Goal: Task Accomplishment & Management: Use online tool/utility

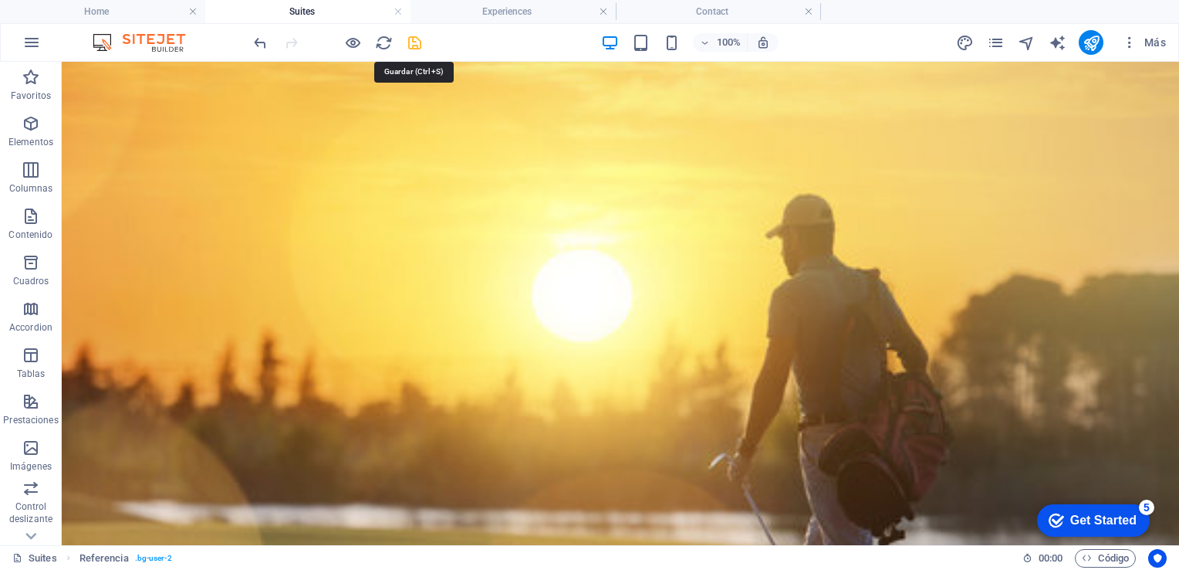
click at [416, 42] on icon "save" at bounding box center [415, 43] width 18 height 18
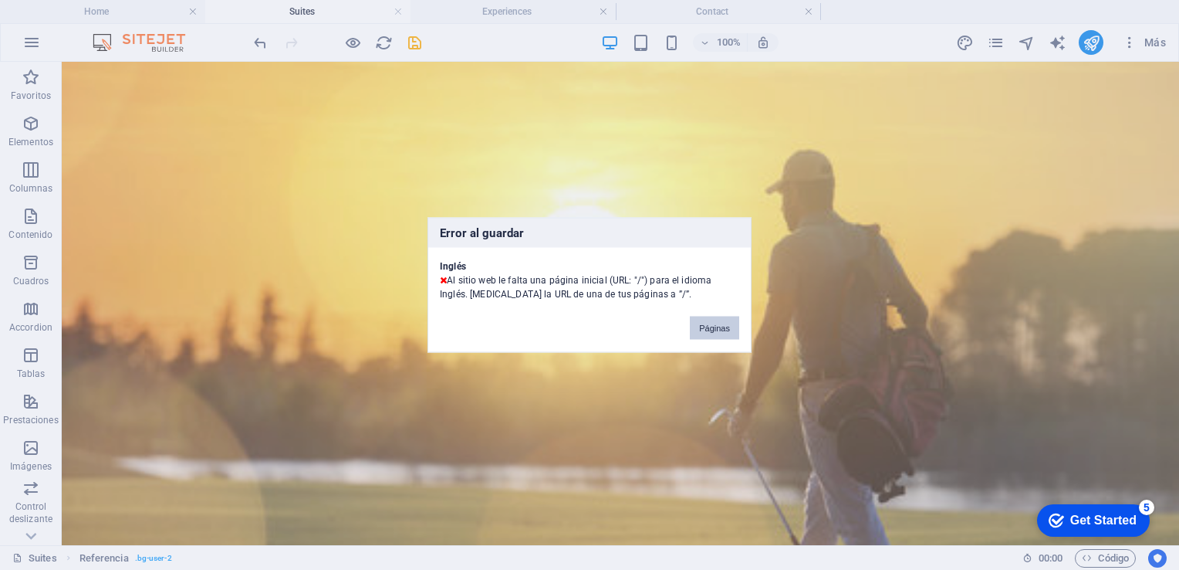
click at [716, 322] on button "Páginas" at bounding box center [714, 327] width 49 height 23
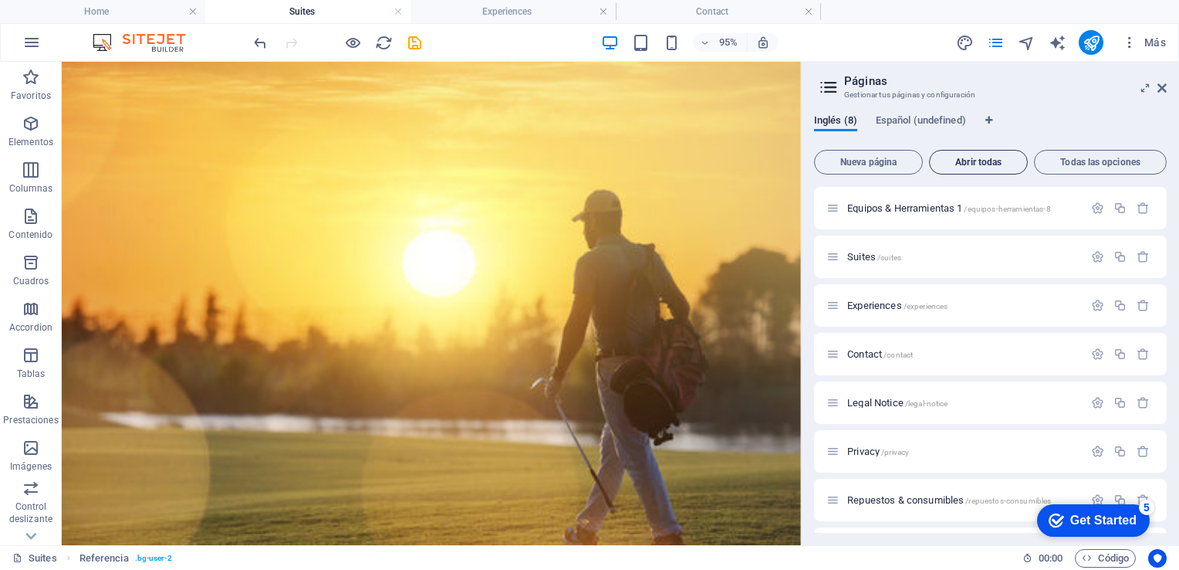
click at [984, 160] on span "Abrir todas" at bounding box center [978, 161] width 85 height 9
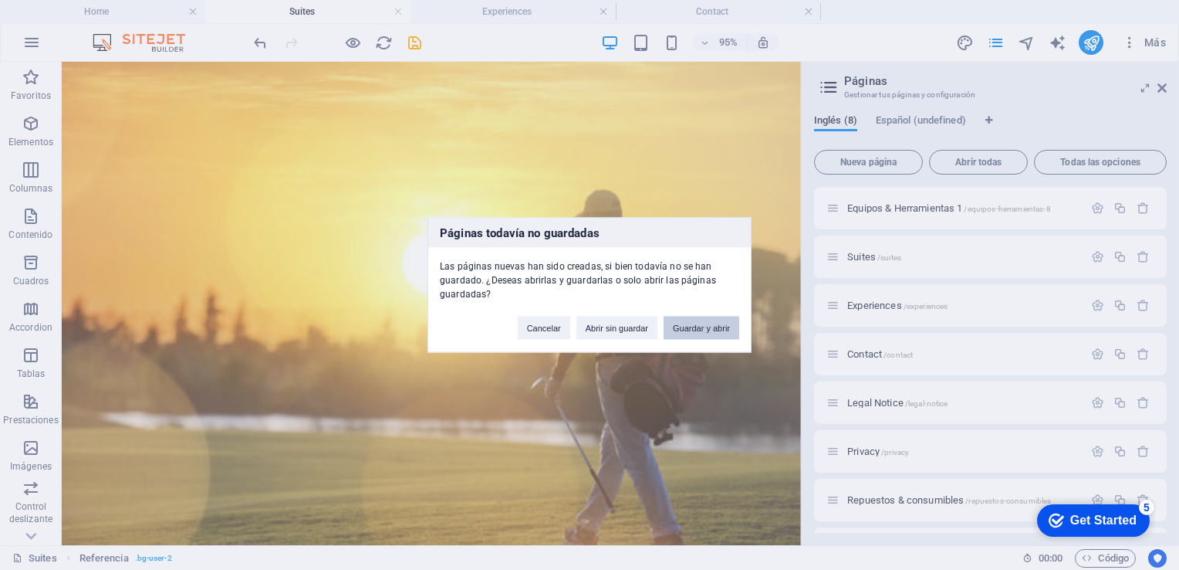
click at [722, 326] on button "Guardar y abrir" at bounding box center [702, 327] width 76 height 23
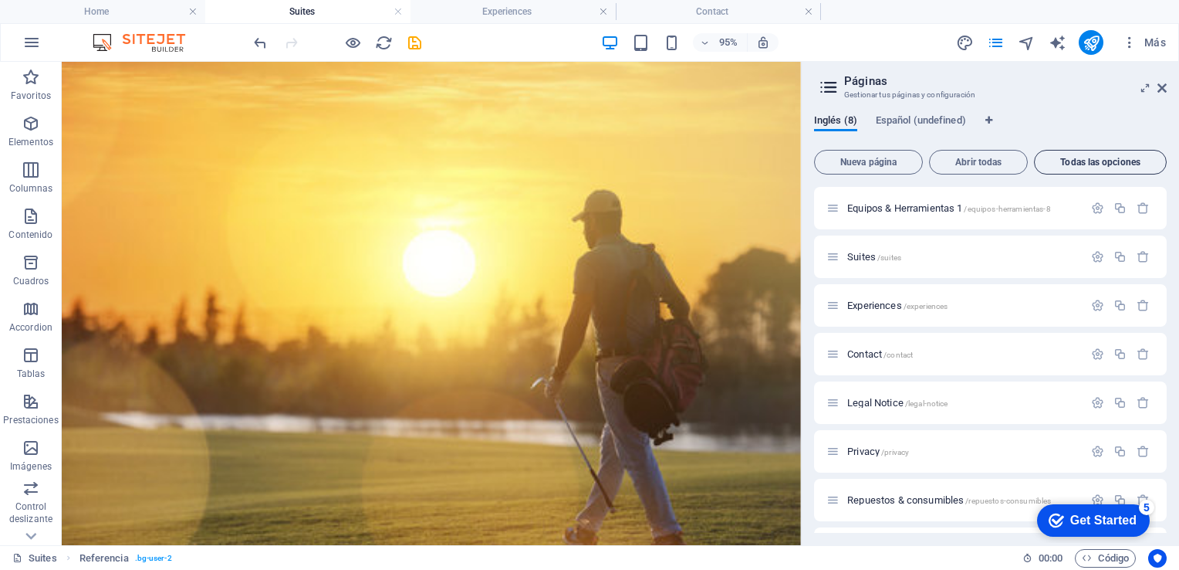
click at [1090, 161] on span "Todas las opciones" at bounding box center [1100, 161] width 119 height 9
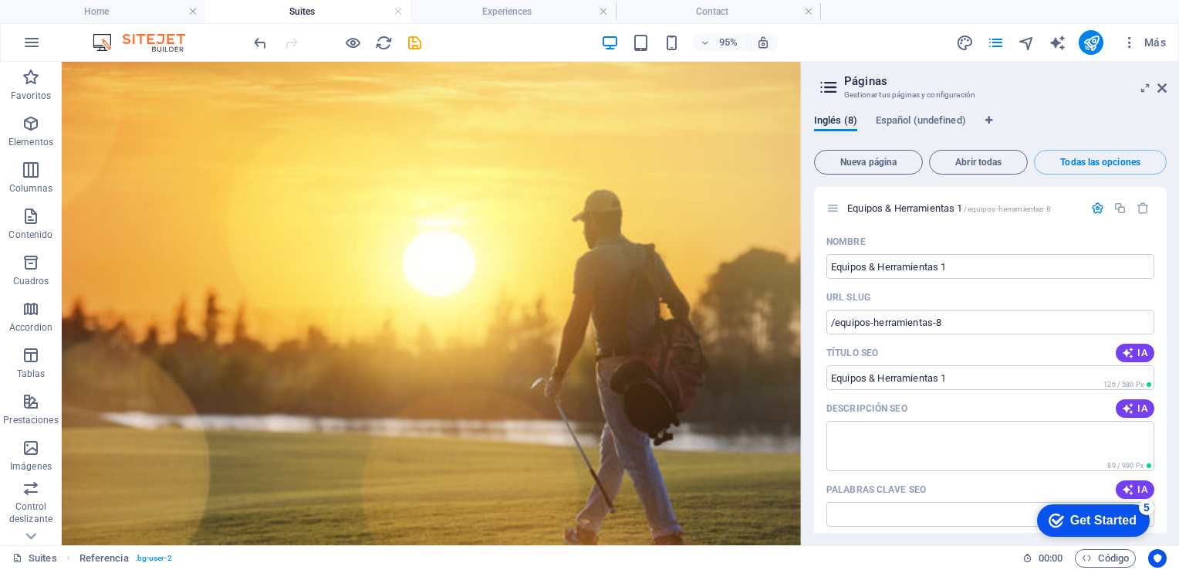
drag, startPoint x: 1166, startPoint y: 200, endPoint x: 1166, endPoint y: 220, distance: 20.1
click at [1166, 220] on div "Equipos & Herramientas 1 /equipos-herramientas-8 Nombre Equipos & Herramientas …" at bounding box center [990, 360] width 353 height 346
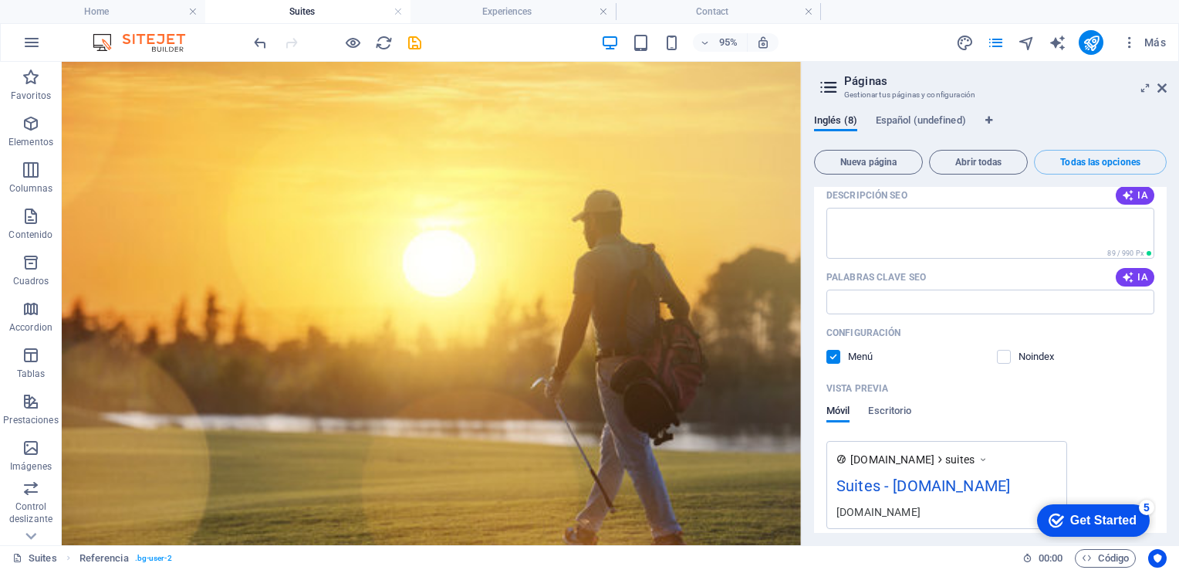
scroll to position [890, 0]
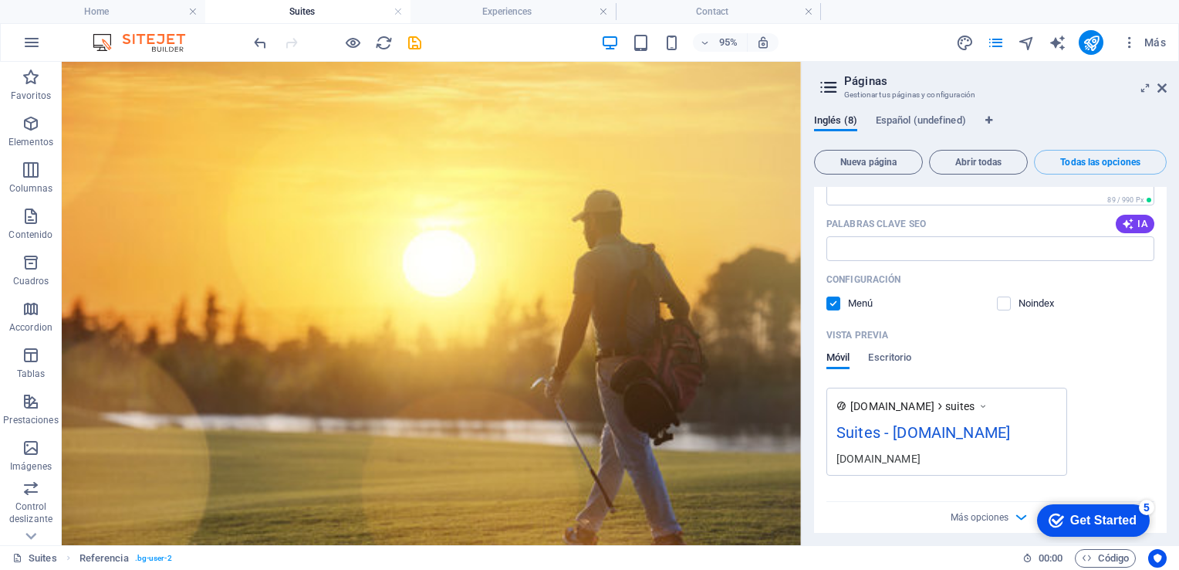
drag, startPoint x: 1166, startPoint y: 265, endPoint x: 1166, endPoint y: 225, distance: 39.4
click at [1166, 225] on div "Equipos & Herramientas 1 /equipos-herramientas-8 Nombre Equipos & Herramientas …" at bounding box center [990, 360] width 353 height 346
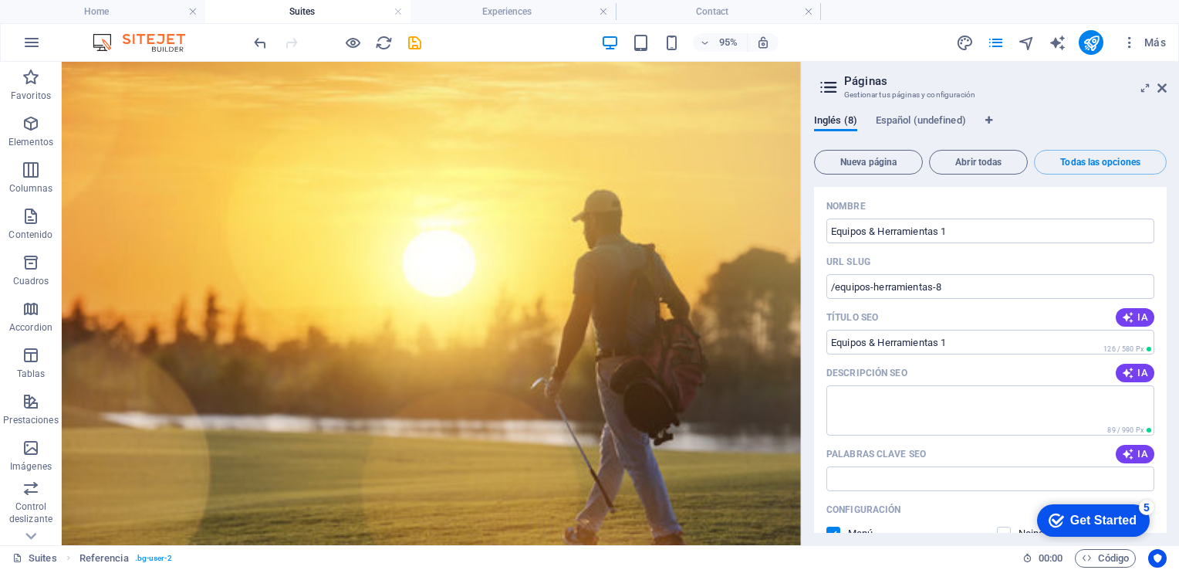
scroll to position [0, 0]
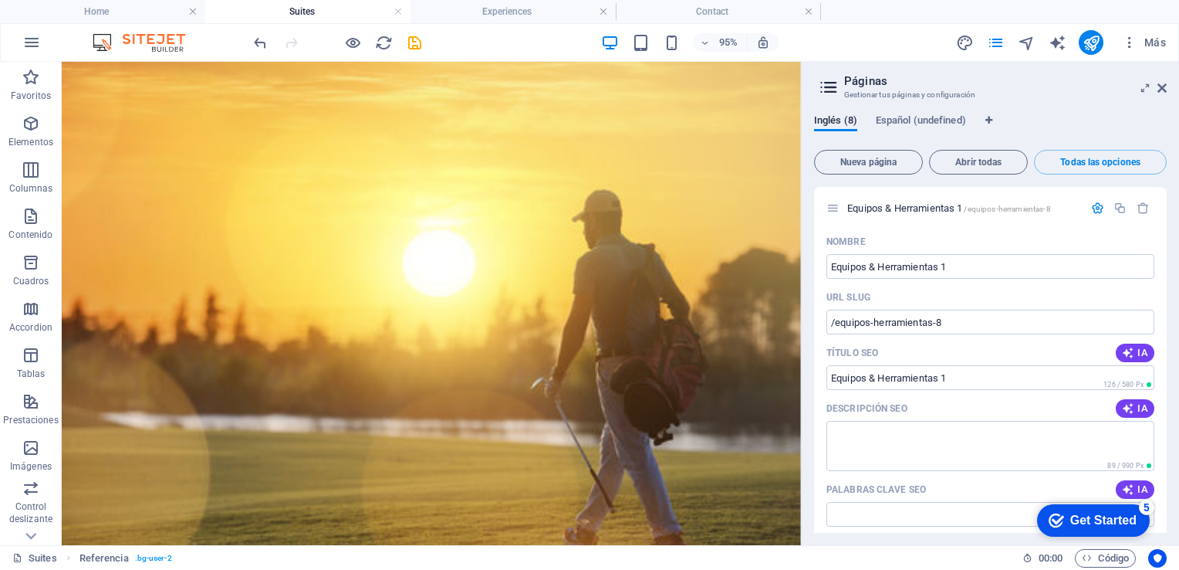
drag, startPoint x: 1163, startPoint y: 199, endPoint x: 1165, endPoint y: 215, distance: 15.6
click at [1165, 215] on div "Equipos & Herramientas 1 /equipos-herramientas-8 Nombre Equipos & Herramientas …" at bounding box center [990, 360] width 353 height 346
drag, startPoint x: 1167, startPoint y: 196, endPoint x: 1170, endPoint y: 216, distance: 20.3
click at [1170, 216] on div "Inglés (8) Español (undefined) Nueva página Abrir todas Todas las opciones Equi…" at bounding box center [990, 323] width 377 height 443
drag, startPoint x: 1013, startPoint y: 326, endPoint x: 787, endPoint y: 269, distance: 232.5
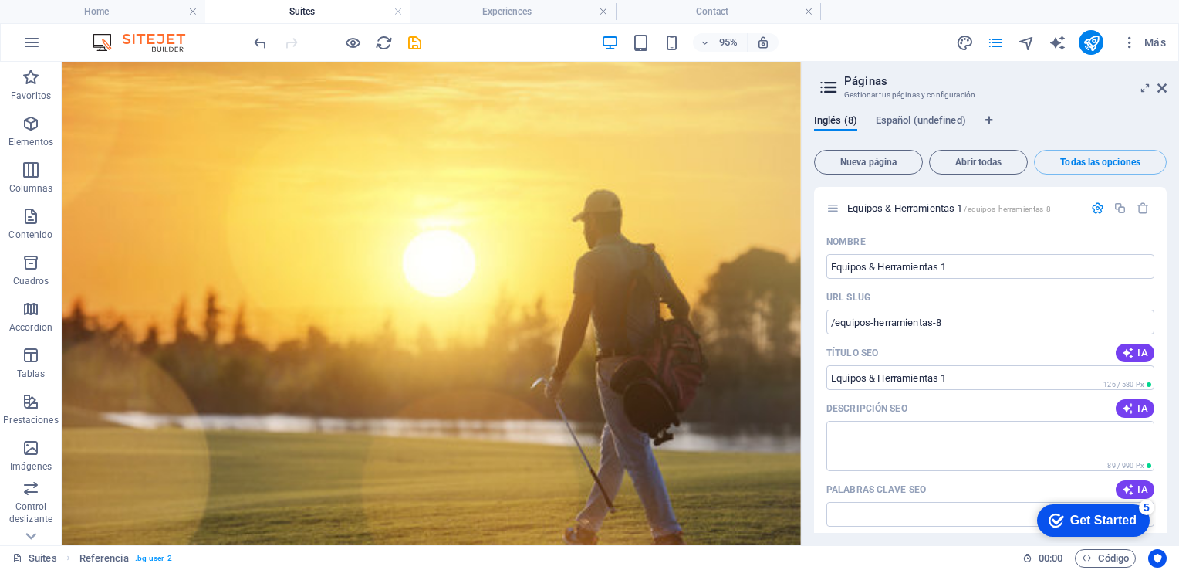
drag, startPoint x: 1166, startPoint y: 223, endPoint x: 1157, endPoint y: 136, distance: 87.7
click at [1157, 136] on div "Inglés (8) Español (undefined) Nueva página Abrir todas Todas las opciones Equi…" at bounding box center [990, 323] width 353 height 418
click at [958, 271] on input "Equipos & Herramientas 1" at bounding box center [991, 266] width 328 height 25
type input "E"
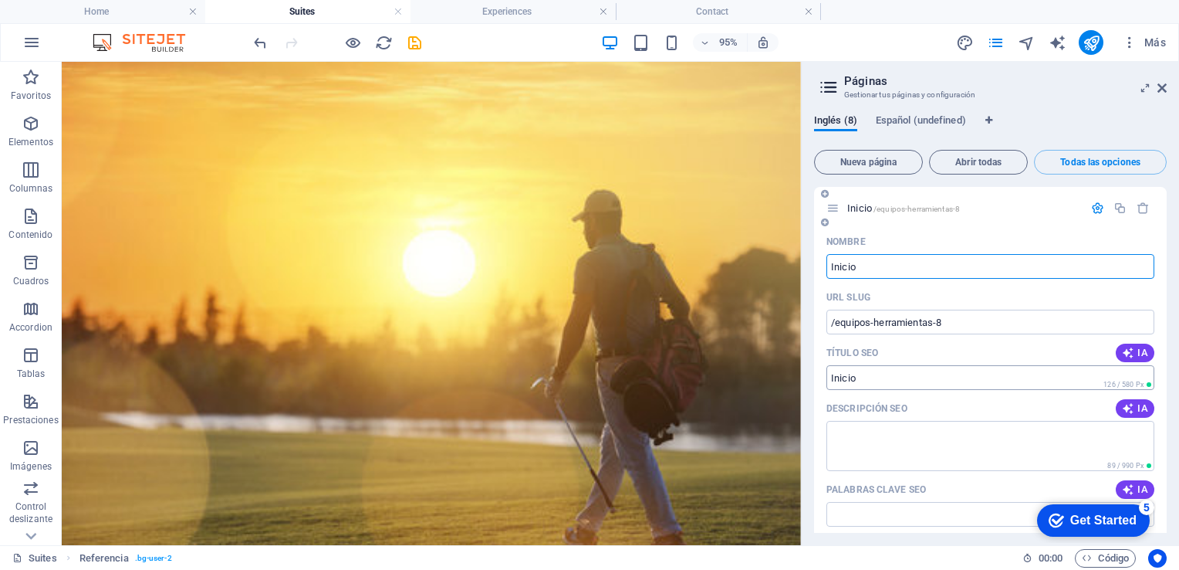
type input "Inicio"
click at [871, 371] on input "Título SEO" at bounding box center [991, 377] width 328 height 25
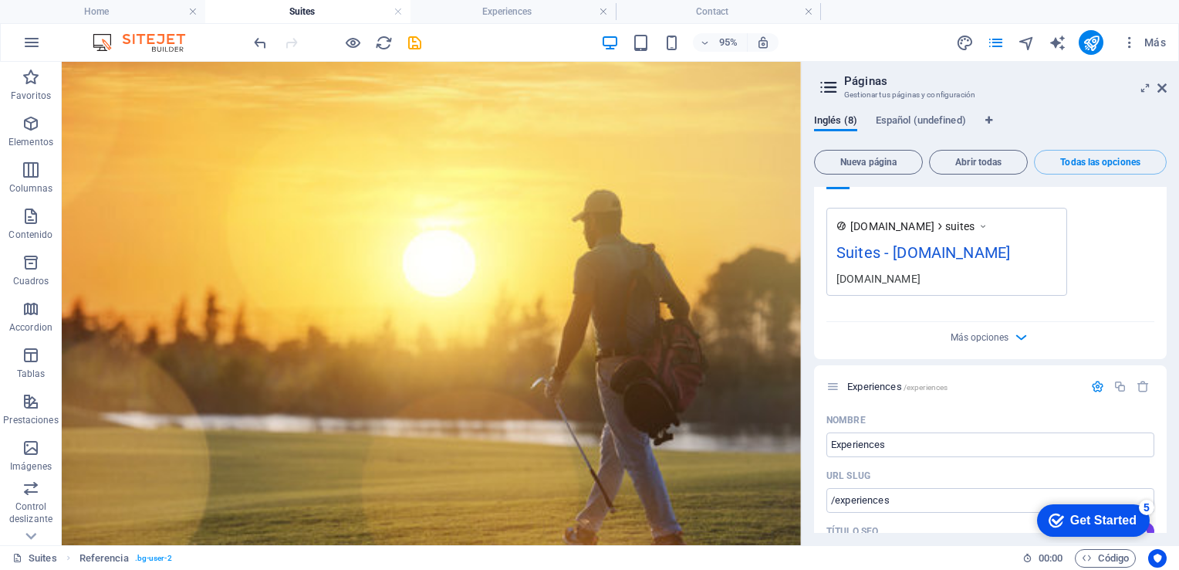
scroll to position [1097, 0]
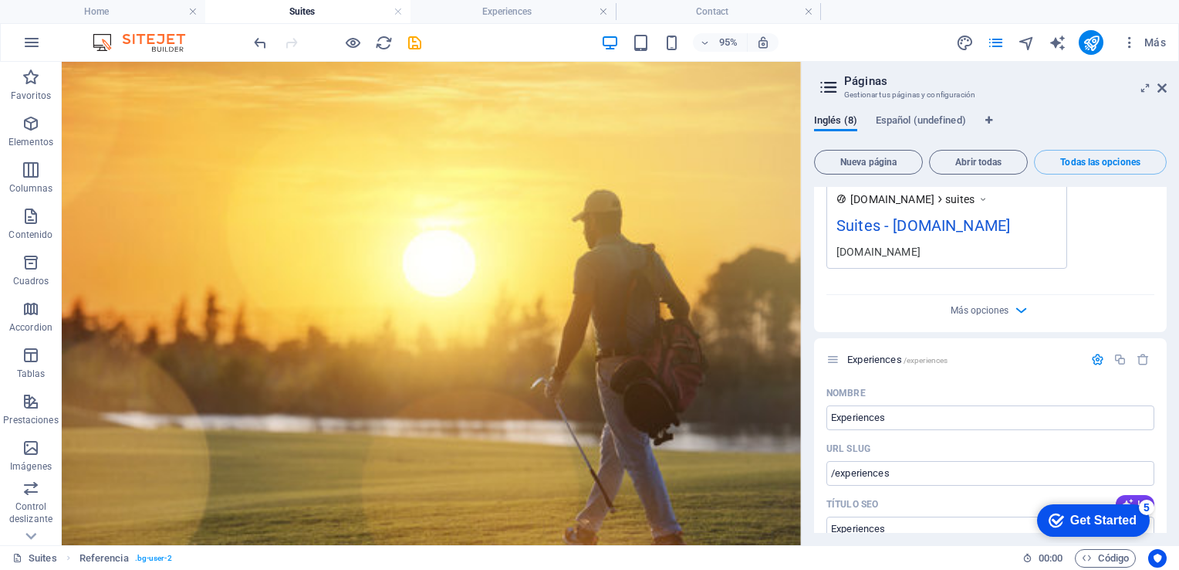
drag, startPoint x: 1167, startPoint y: 273, endPoint x: 1171, endPoint y: 286, distance: 13.9
click at [1171, 286] on div "Inglés (8) Español (undefined) Nueva página Abrir todas Todas las opciones Inic…" at bounding box center [990, 323] width 377 height 443
click at [1164, 86] on icon at bounding box center [1162, 88] width 9 height 12
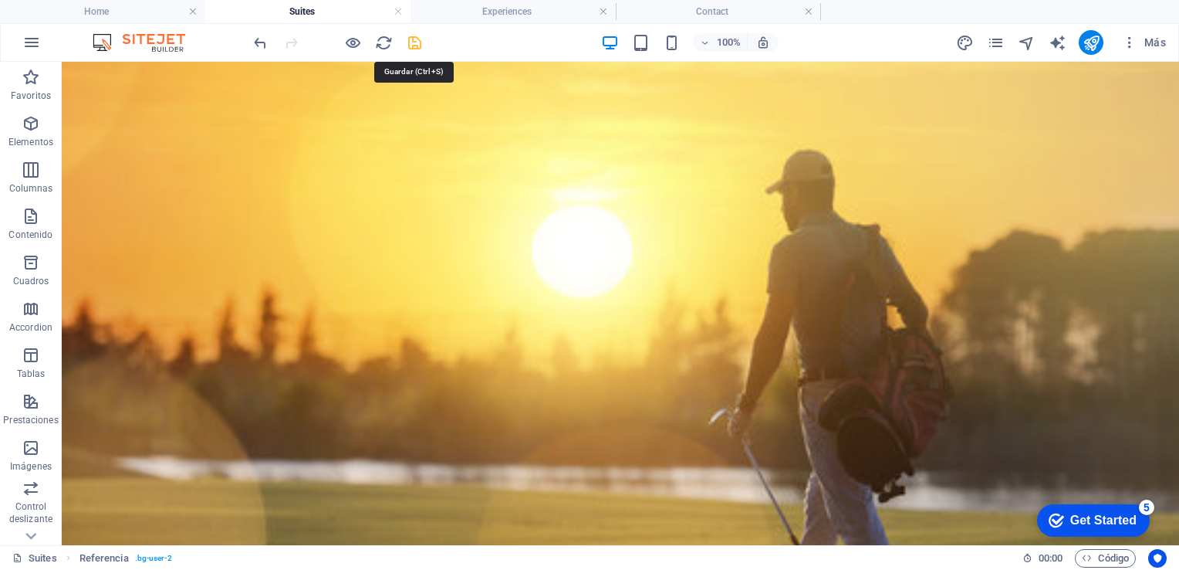
click at [407, 49] on icon "save" at bounding box center [415, 43] width 18 height 18
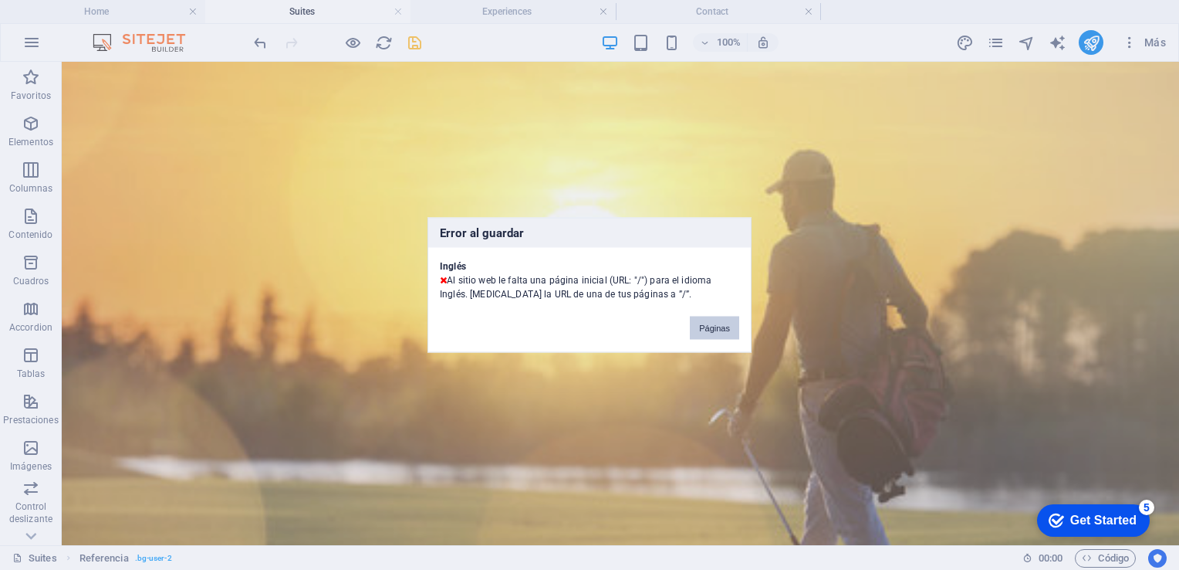
click at [716, 328] on button "Páginas" at bounding box center [714, 327] width 49 height 23
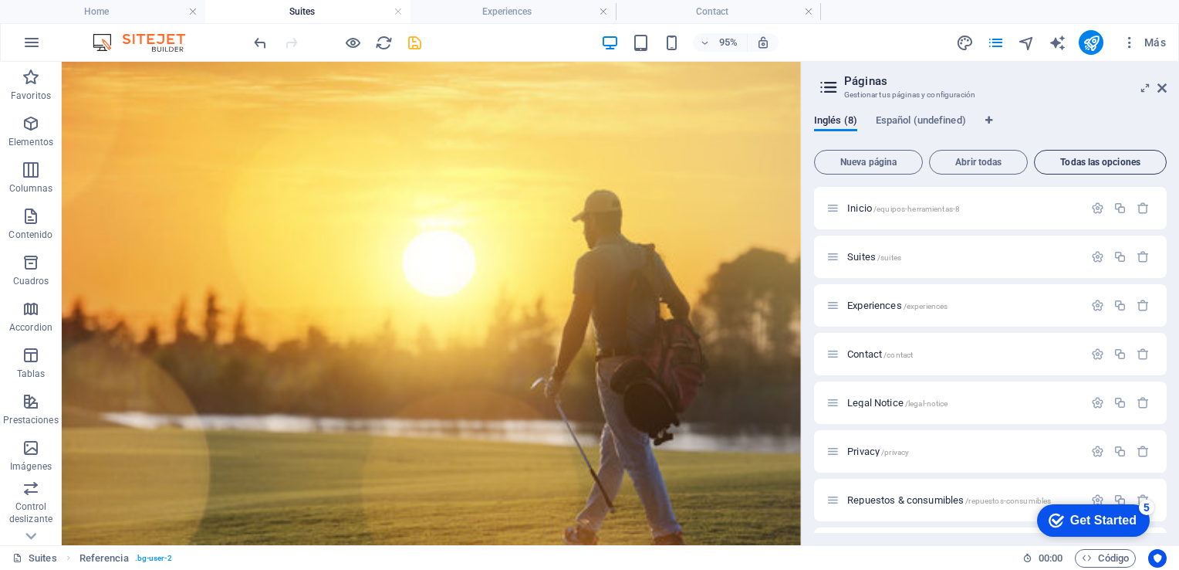
click at [1079, 171] on button "Todas las opciones" at bounding box center [1100, 162] width 133 height 25
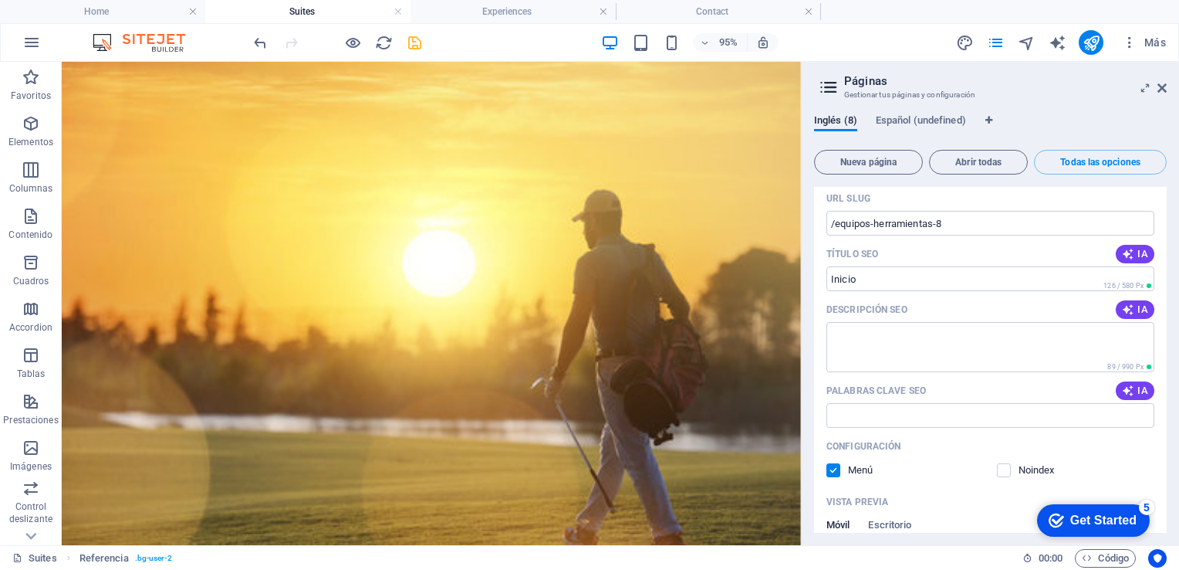
scroll to position [81, 0]
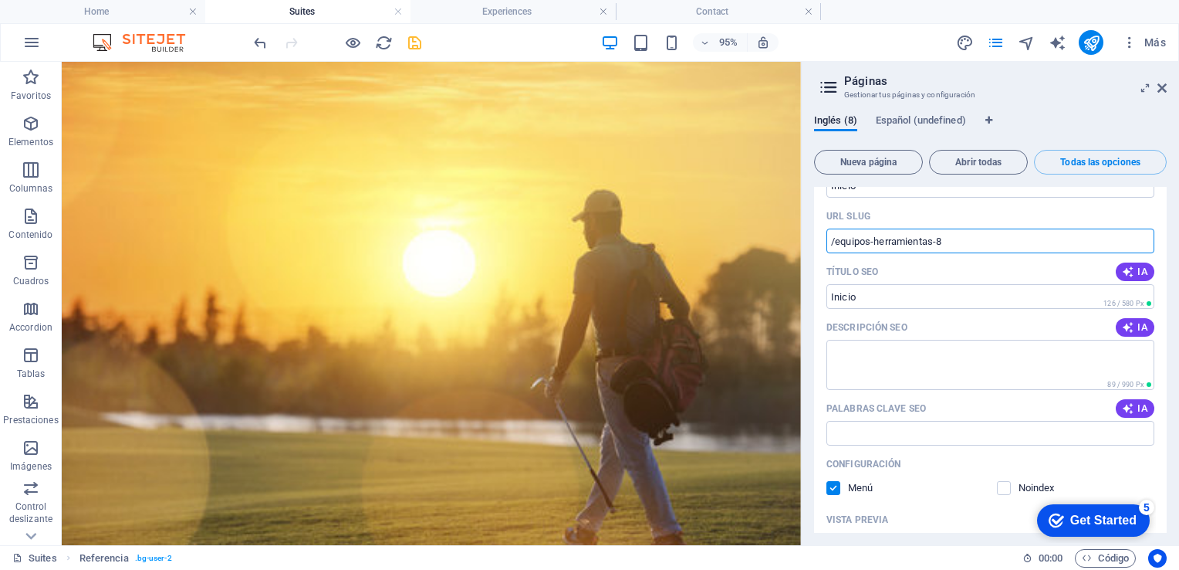
drag, startPoint x: 944, startPoint y: 238, endPoint x: 837, endPoint y: 238, distance: 107.3
click at [837, 238] on input "/equipos-herramientas-8" at bounding box center [991, 240] width 328 height 25
type input "/"
click at [881, 364] on textarea "Descripción SEO" at bounding box center [991, 365] width 328 height 50
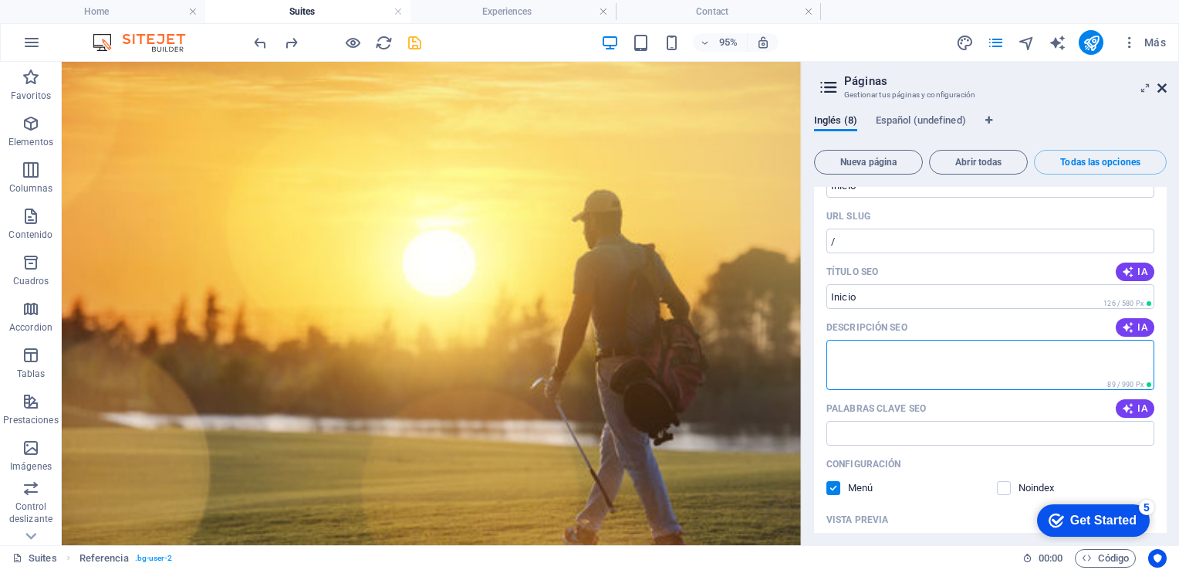
click at [1164, 88] on icon at bounding box center [1162, 88] width 9 height 12
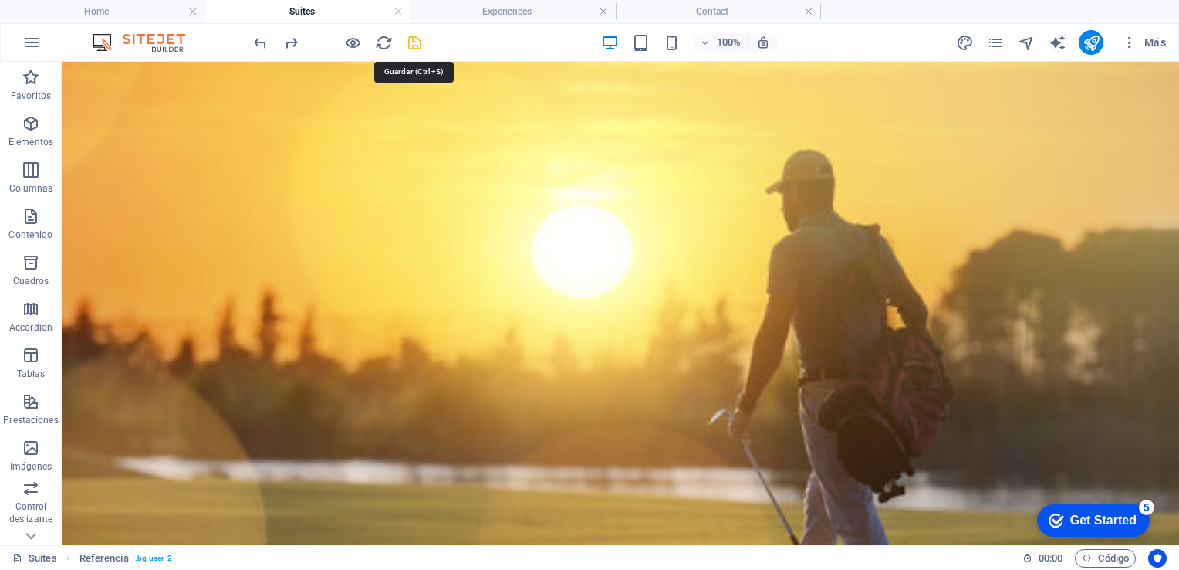
click at [414, 42] on icon "save" at bounding box center [415, 43] width 18 height 18
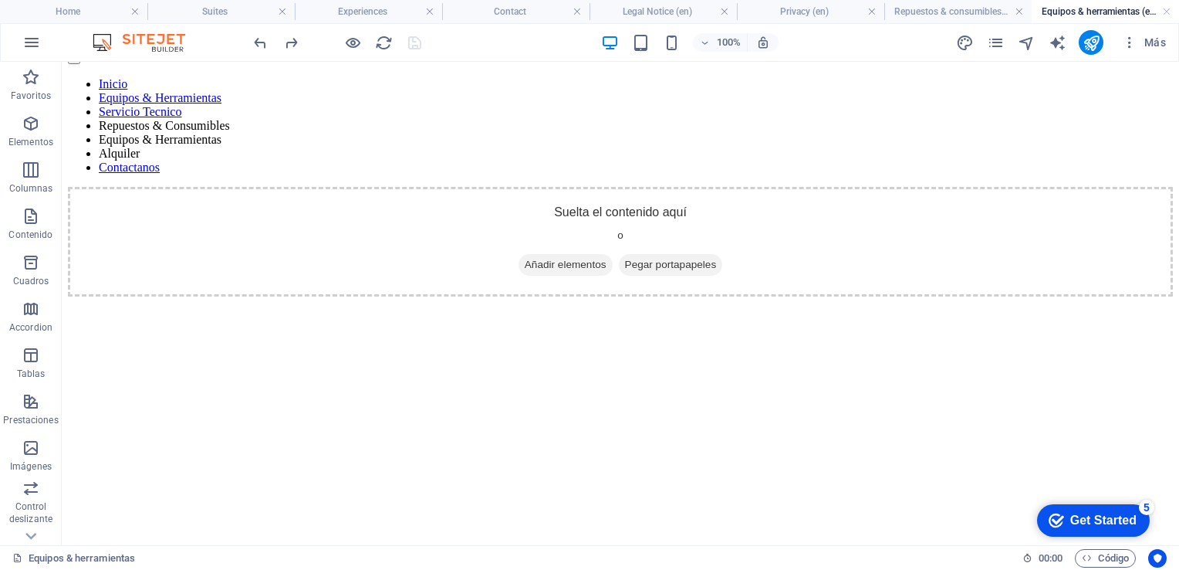
scroll to position [0, 0]
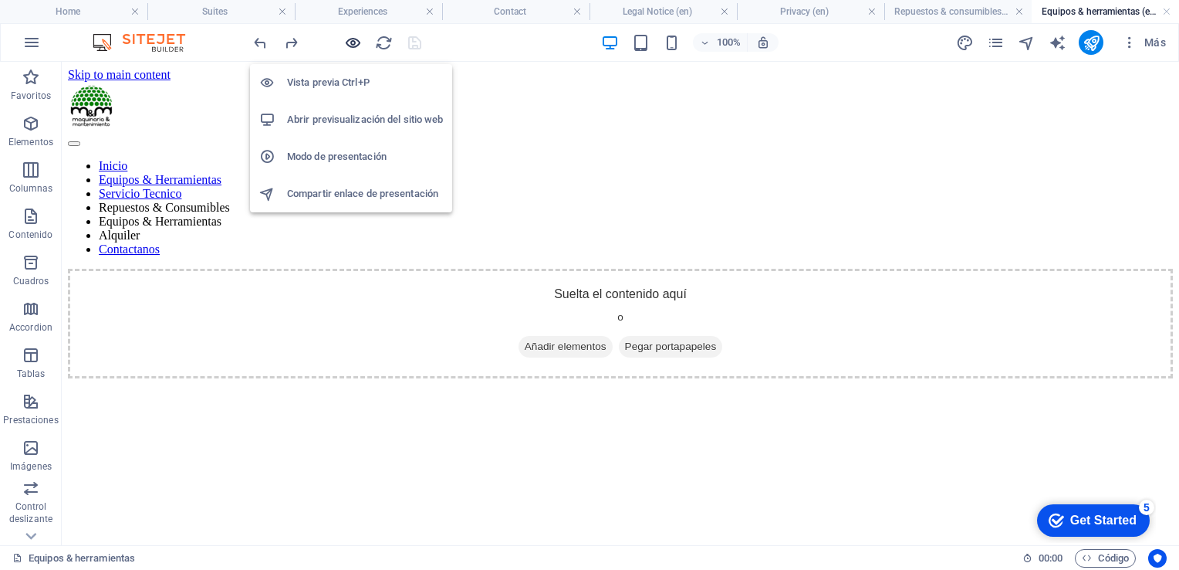
click at [353, 42] on icon "button" at bounding box center [353, 43] width 18 height 18
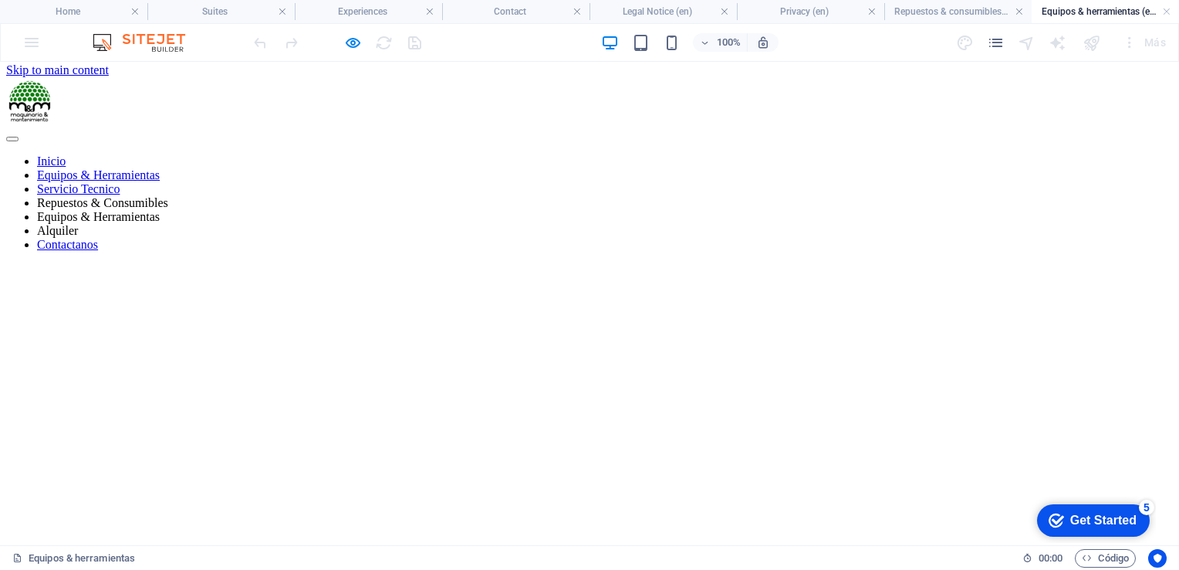
scroll to position [1, 0]
click at [66, 158] on link "Inicio" at bounding box center [51, 164] width 29 height 13
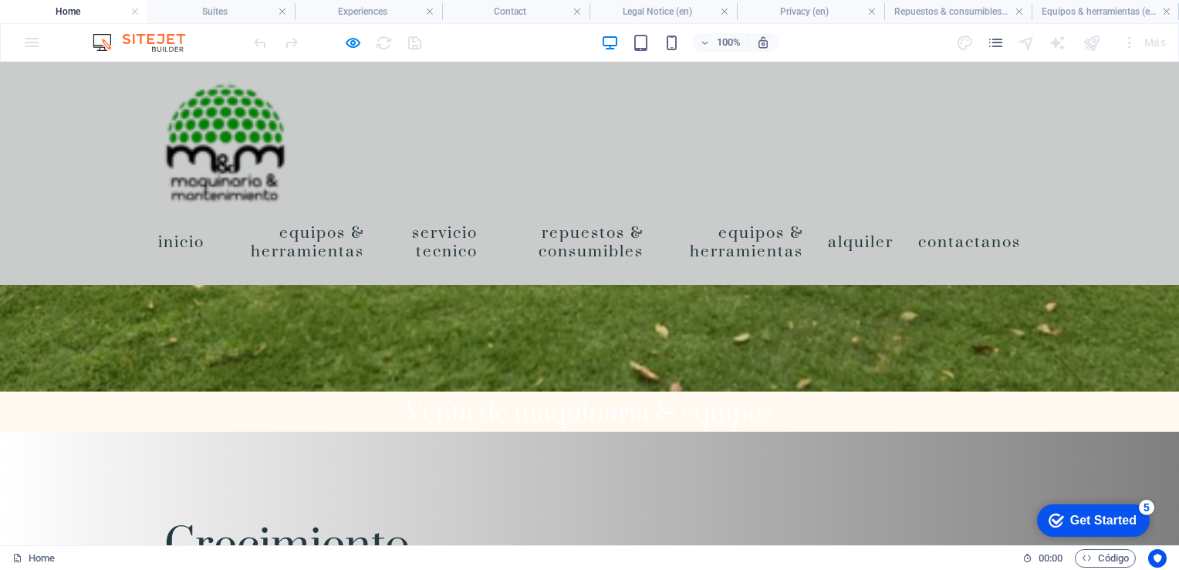
scroll to position [3569, 0]
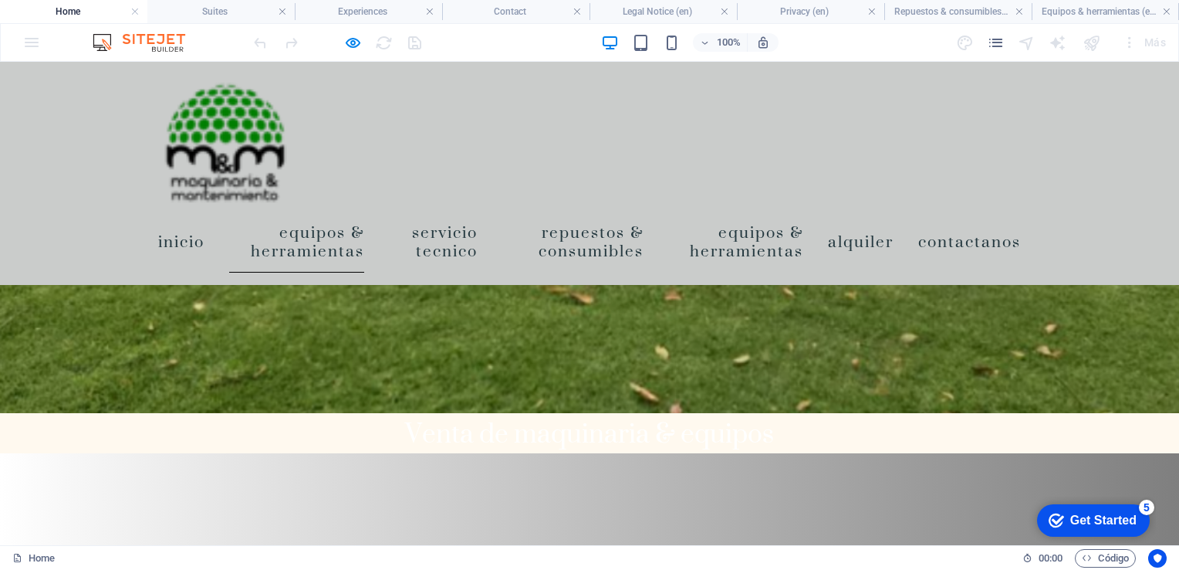
click at [311, 233] on link "Equipos & Herramientas" at bounding box center [296, 242] width 135 height 62
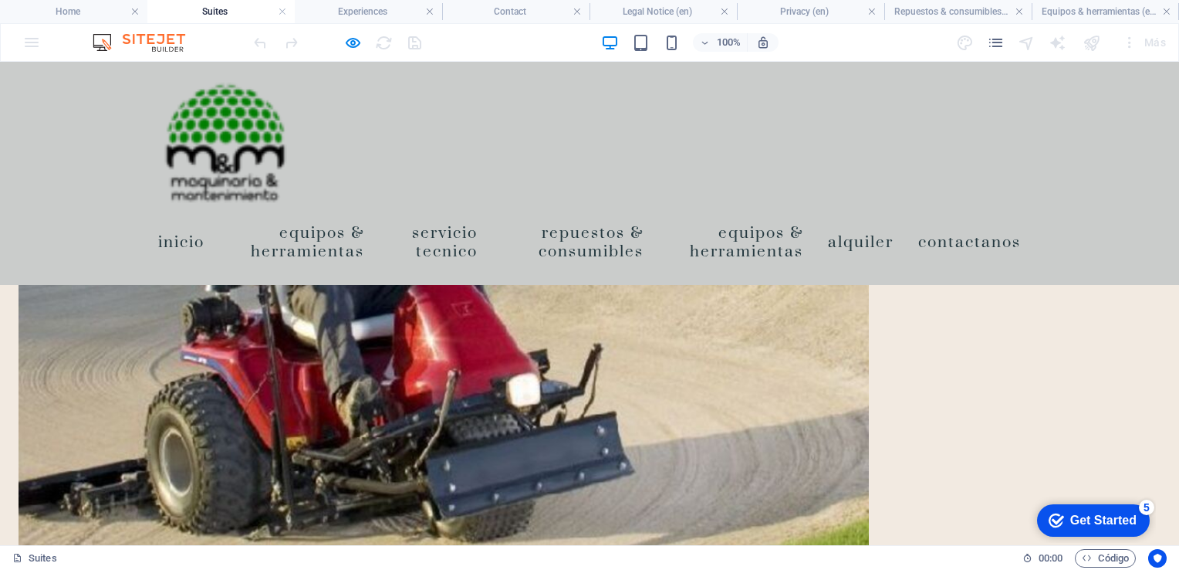
scroll to position [2890, 0]
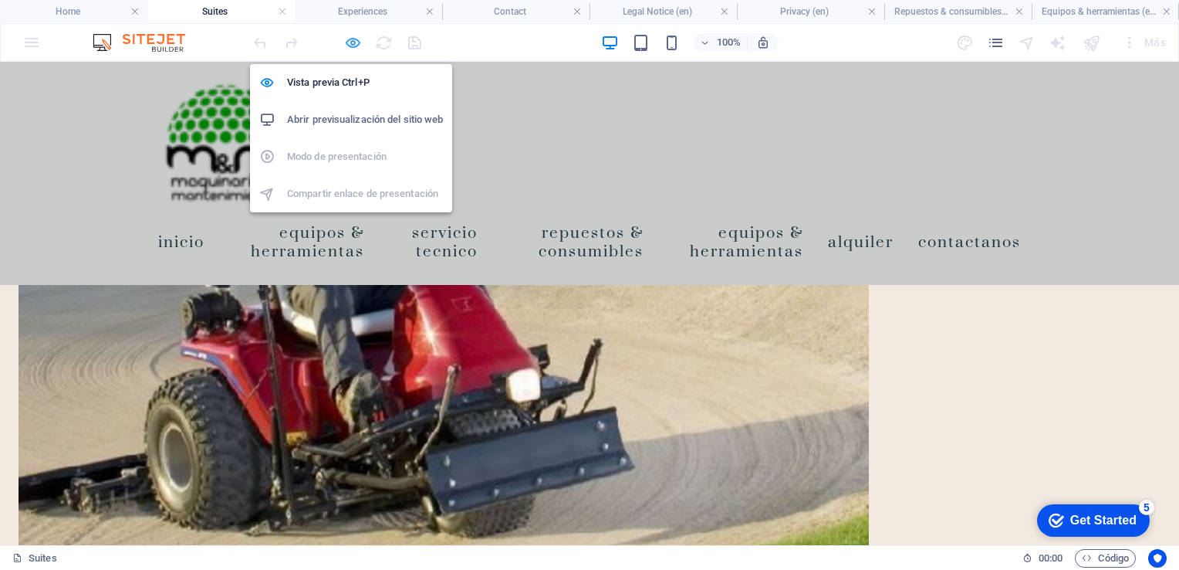
click at [352, 42] on icon "button" at bounding box center [353, 43] width 18 height 18
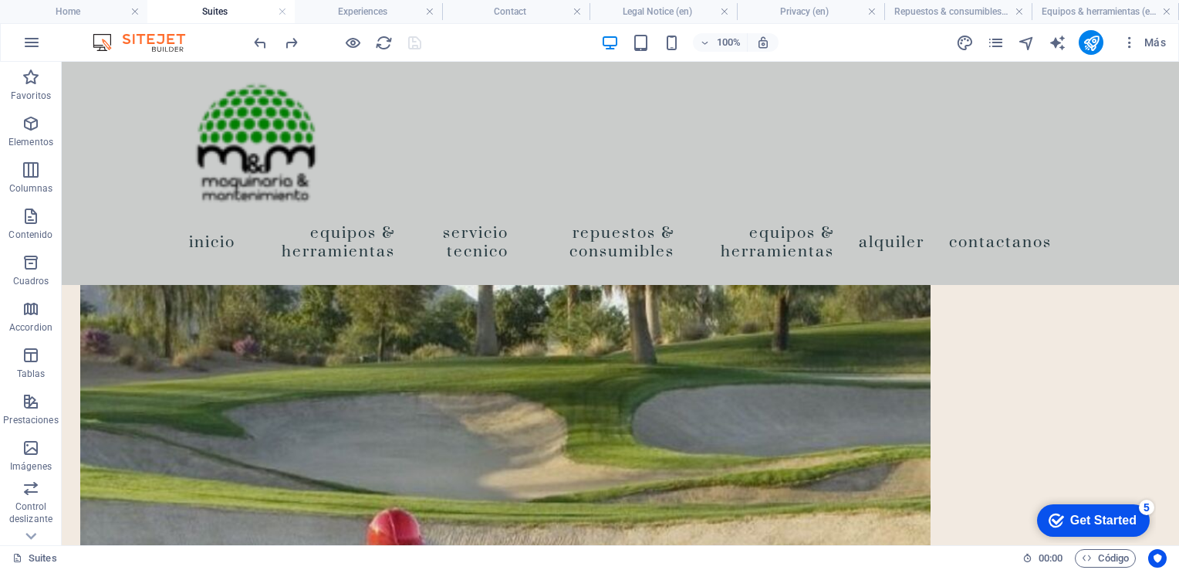
scroll to position [2557, 0]
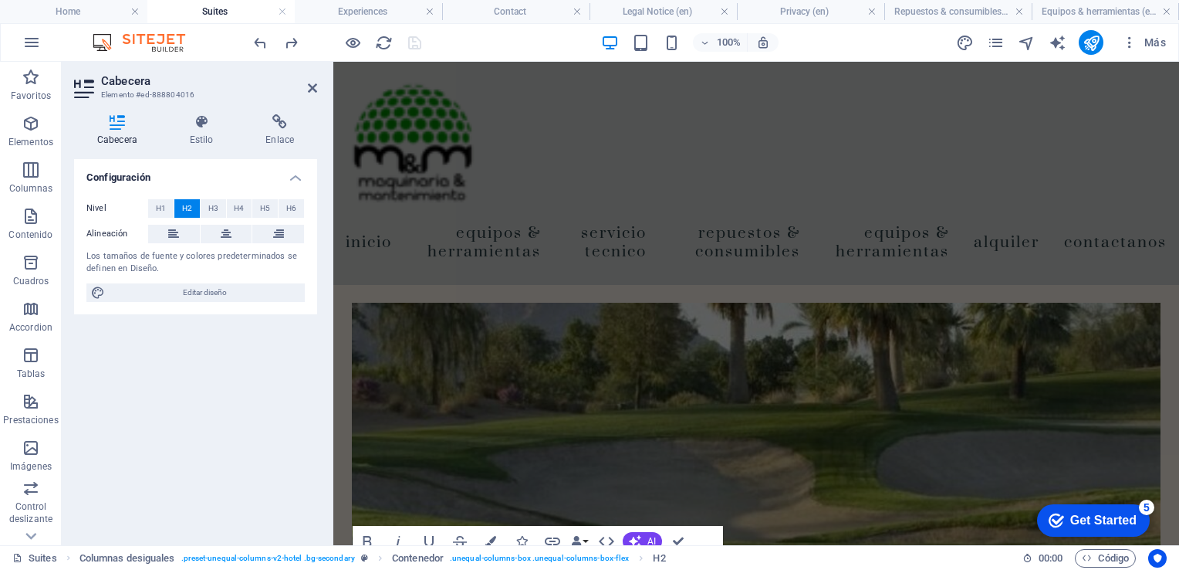
scroll to position [2001, 0]
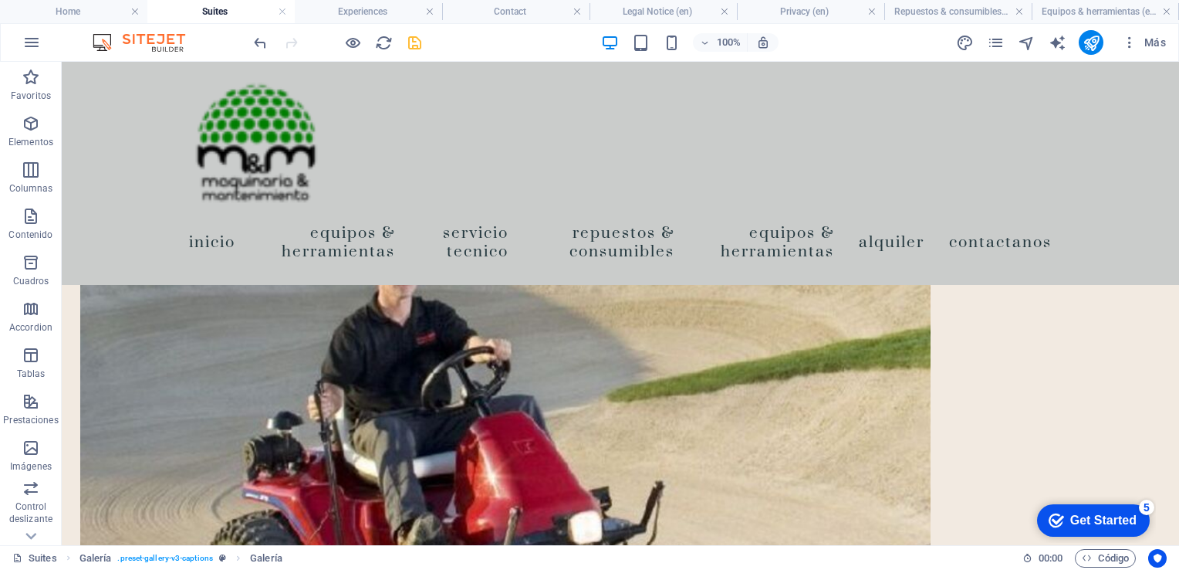
scroll to position [2812, 0]
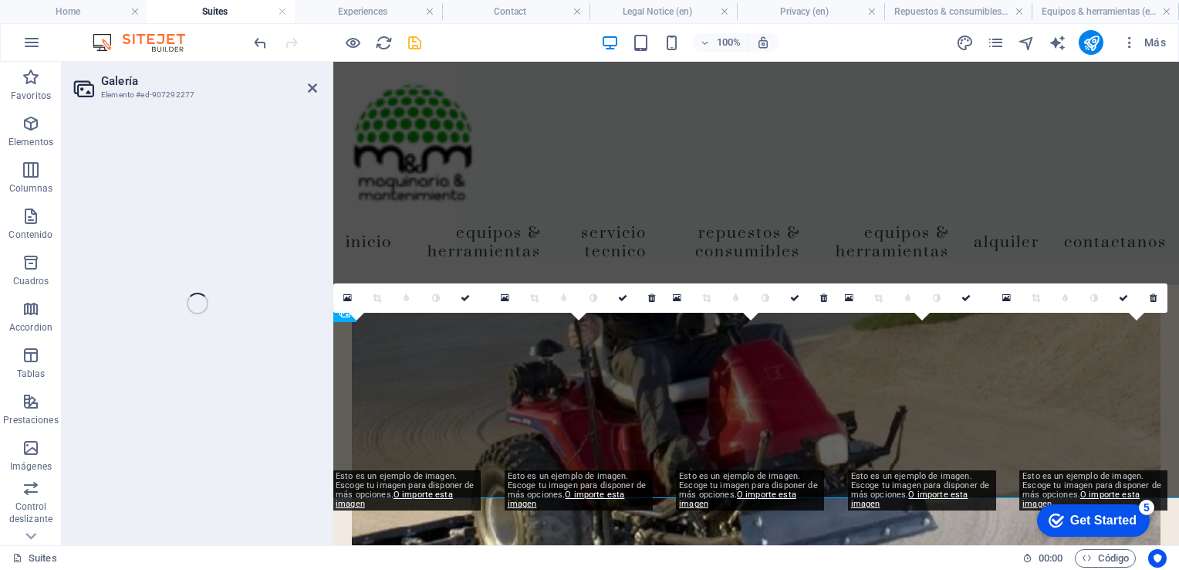
select select "4"
select select "px"
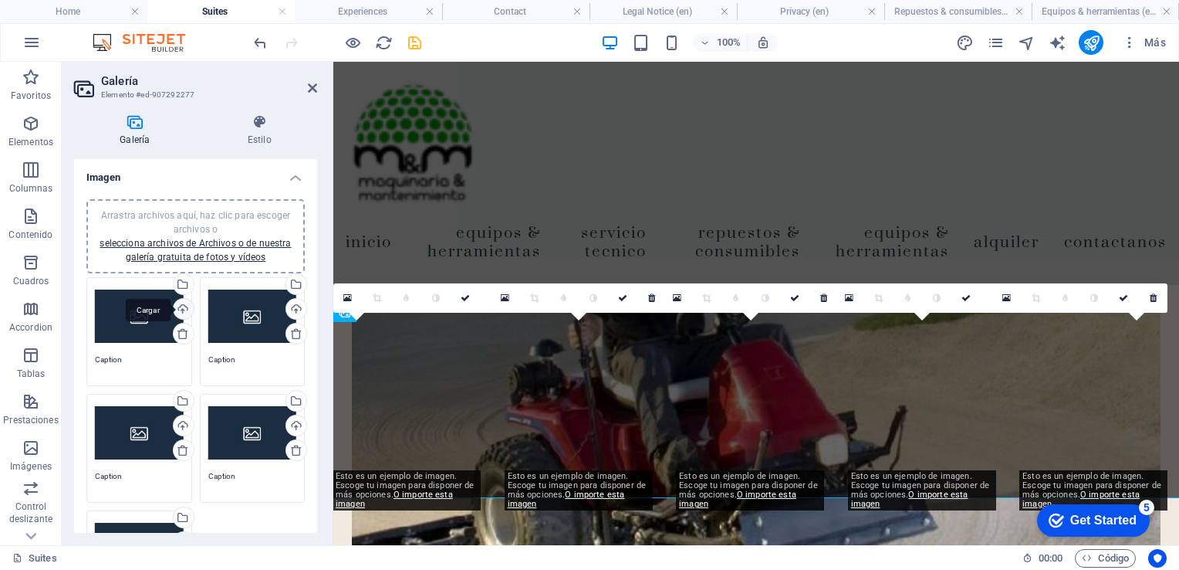
scroll to position [2625, 0]
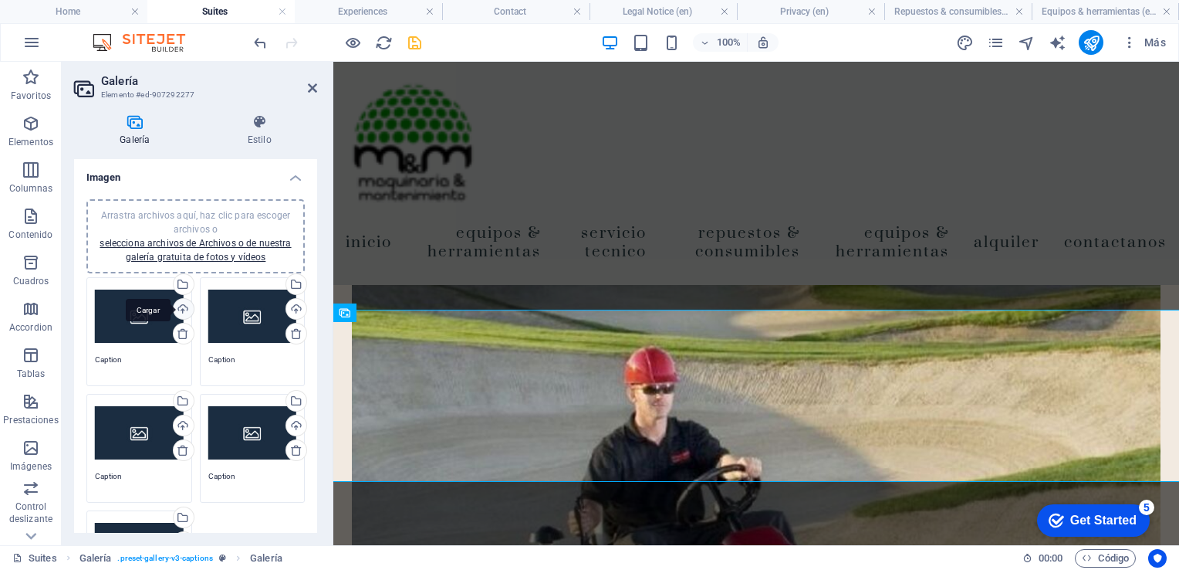
click at [182, 307] on div "Cargar" at bounding box center [182, 310] width 23 height 23
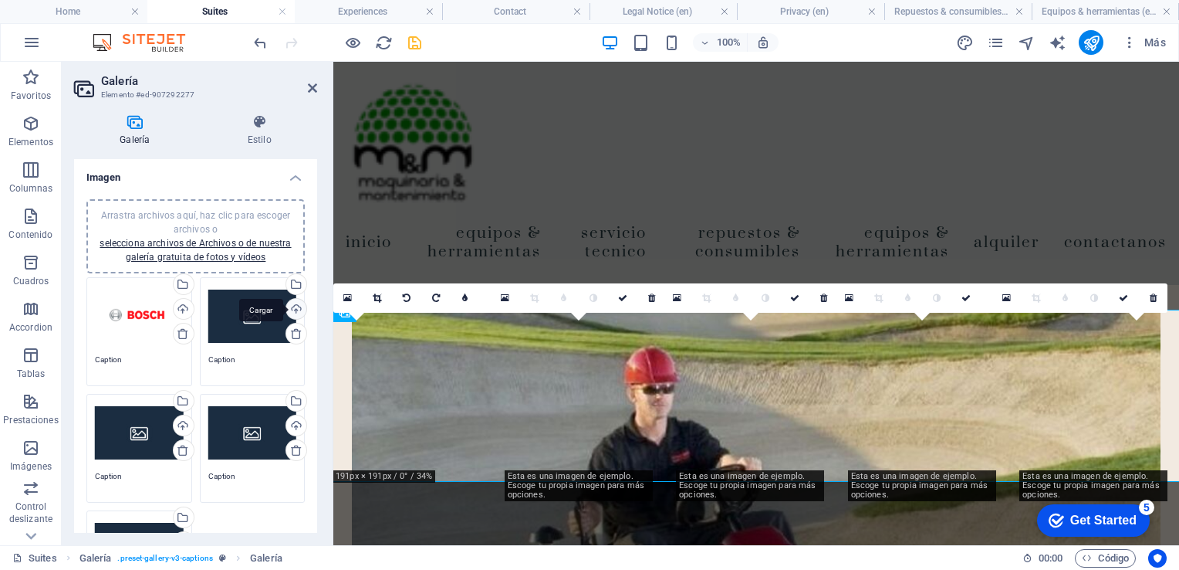
click at [292, 308] on div "Cargar" at bounding box center [294, 310] width 23 height 23
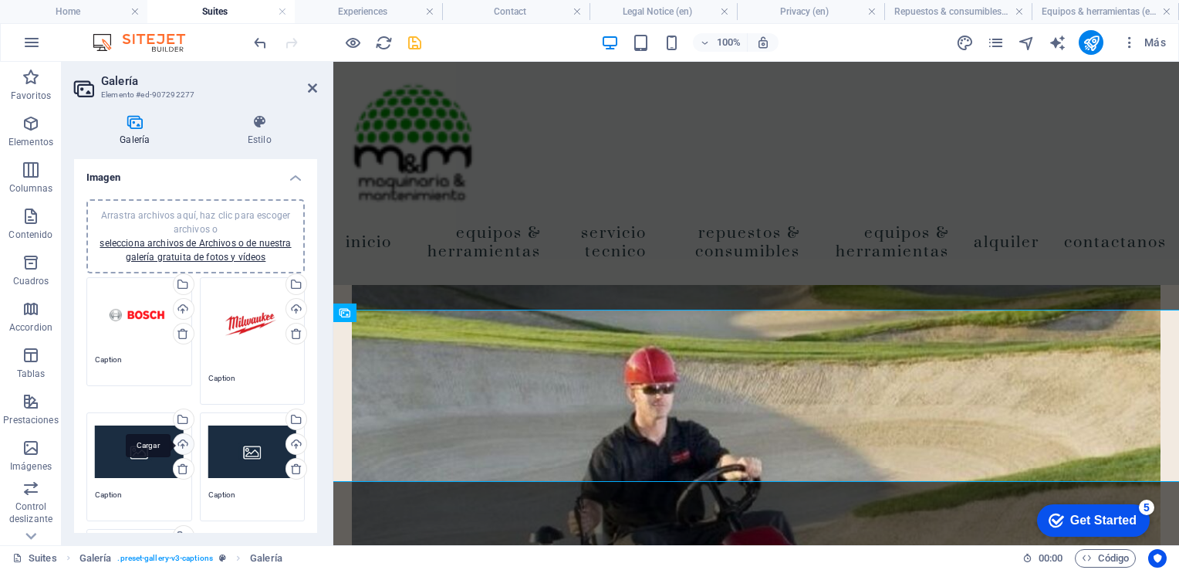
click at [183, 434] on div "Cargar" at bounding box center [182, 445] width 23 height 23
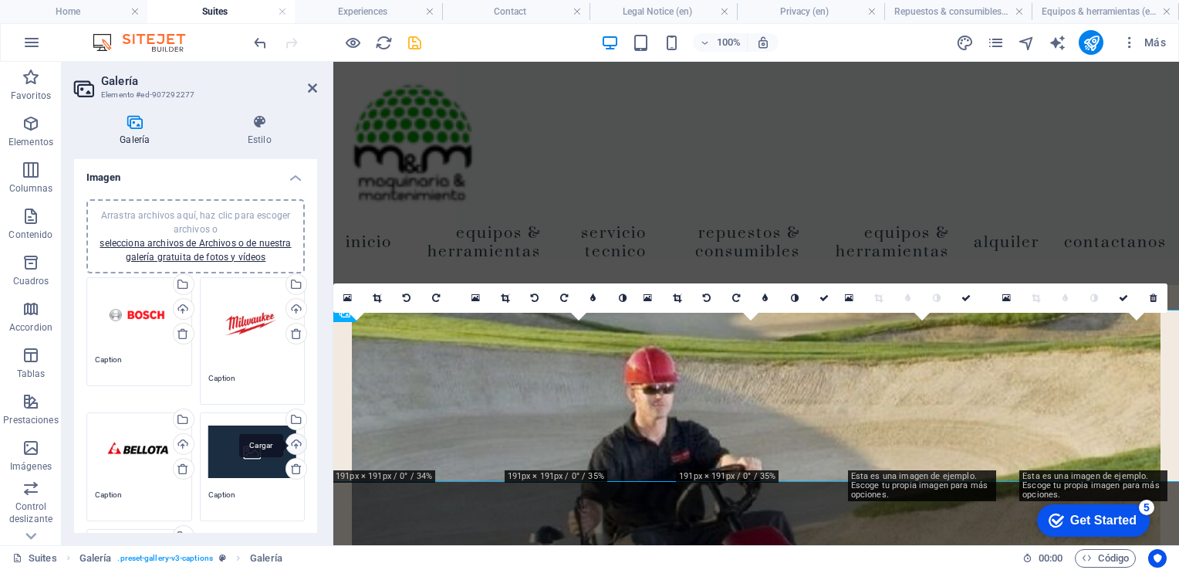
click at [292, 438] on div "Cargar" at bounding box center [294, 445] width 23 height 23
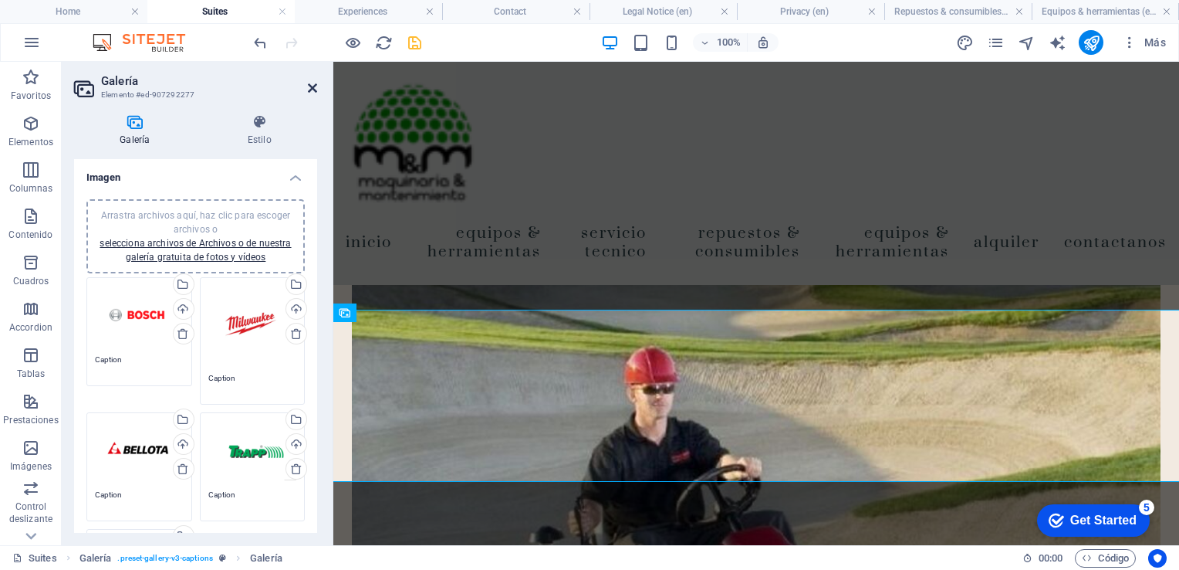
click at [316, 90] on icon at bounding box center [312, 88] width 9 height 12
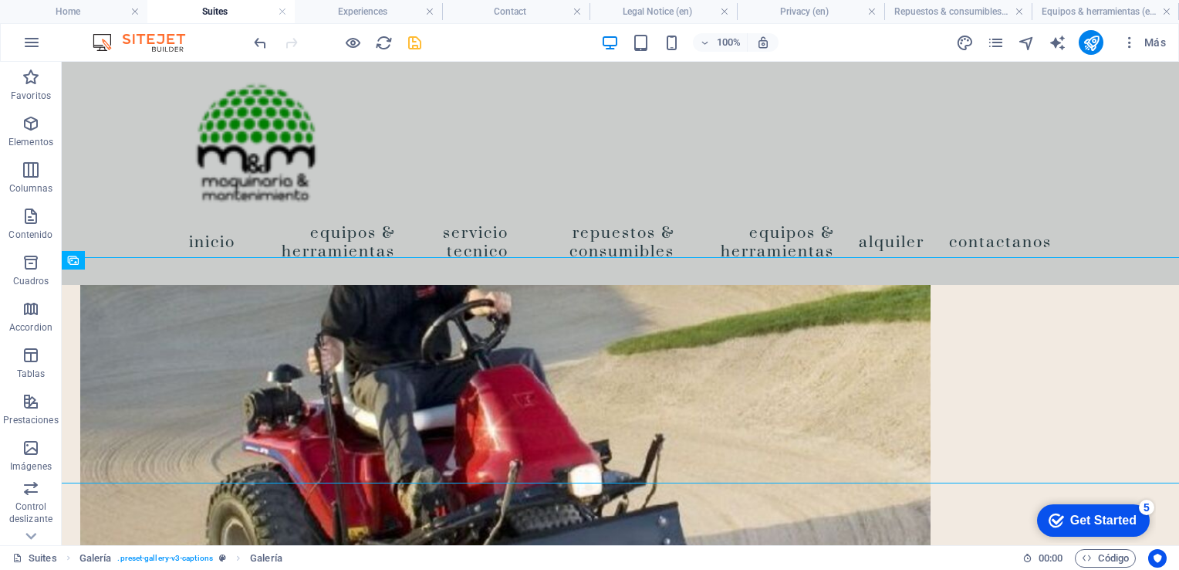
scroll to position [2809, 0]
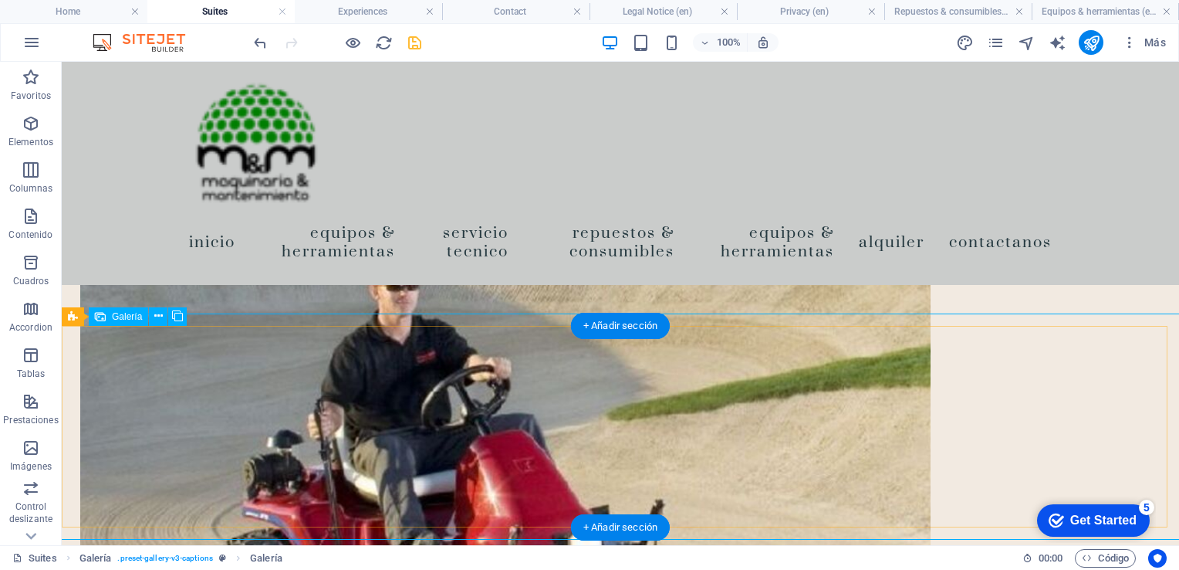
select select "4"
select select "px"
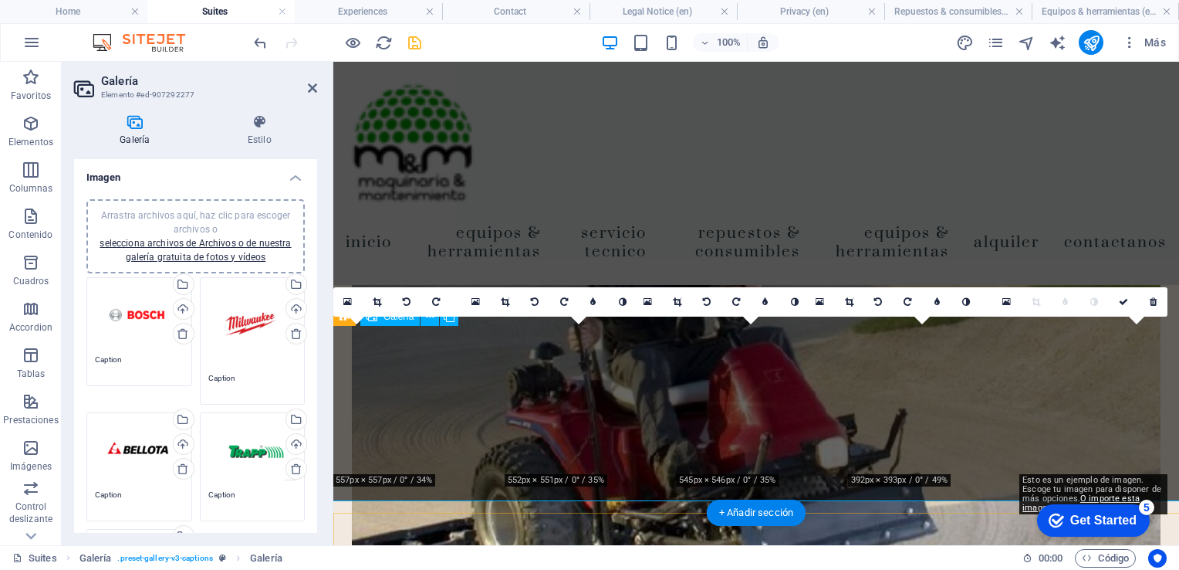
scroll to position [2622, 0]
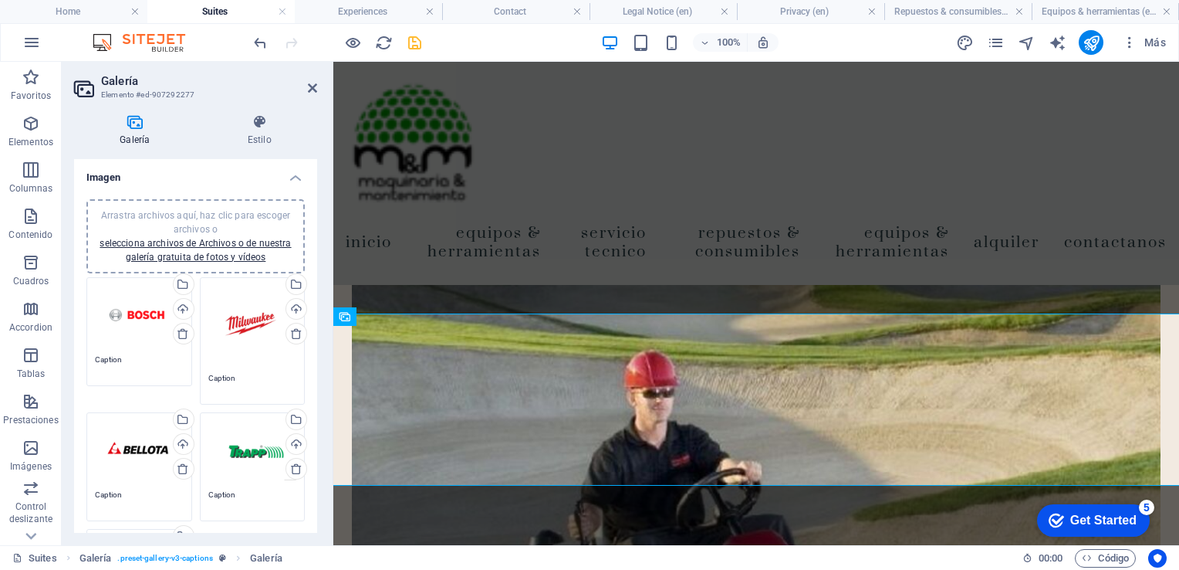
drag, startPoint x: 317, startPoint y: 282, endPoint x: 318, endPoint y: 319, distance: 37.1
click at [318, 319] on div "Galería Estilo Imagen Arrastra archivos aquí, haz clic para escoger archivos o …" at bounding box center [196, 323] width 268 height 443
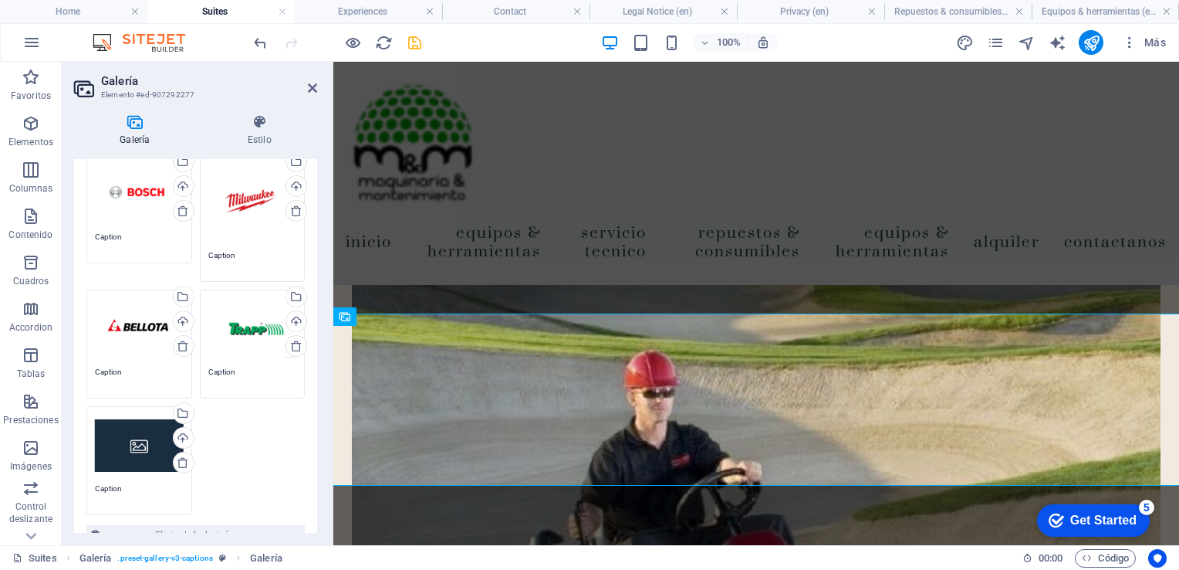
scroll to position [0, 0]
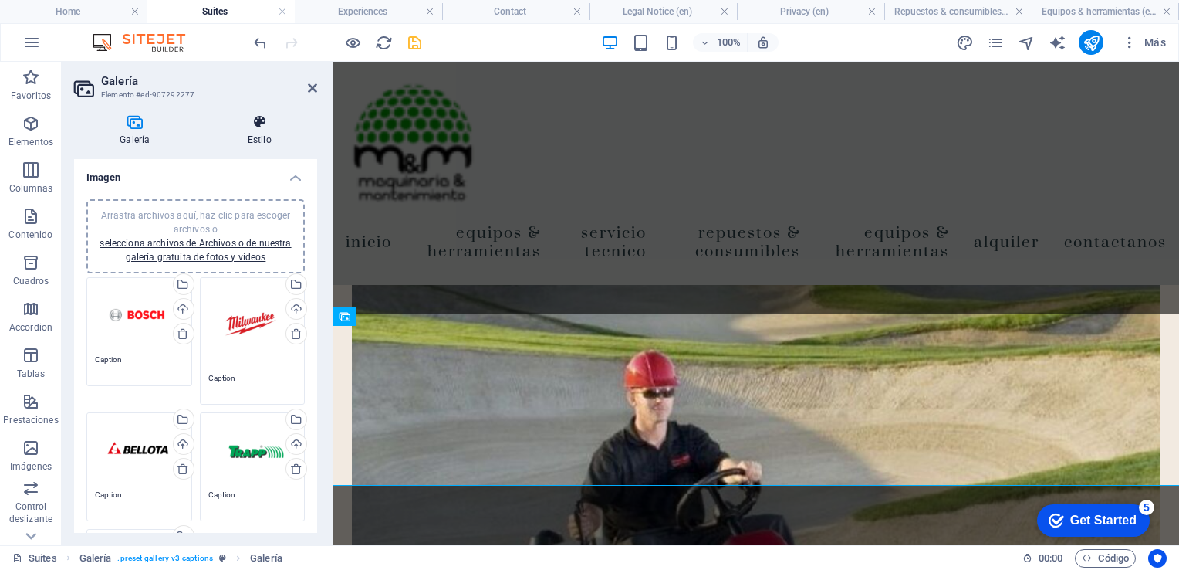
click at [259, 125] on icon at bounding box center [259, 121] width 115 height 15
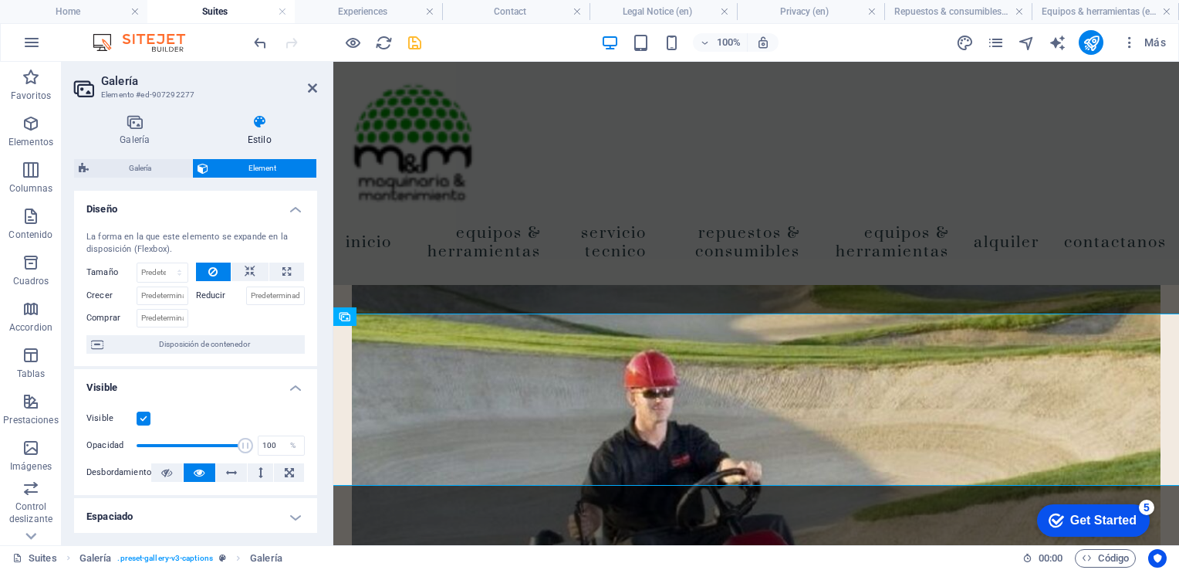
drag, startPoint x: 313, startPoint y: 254, endPoint x: 324, endPoint y: 344, distance: 90.9
click at [324, 344] on div "Galería Estilo Imagen Arrastra archivos aquí, haz clic para escoger archivos o …" at bounding box center [196, 323] width 268 height 443
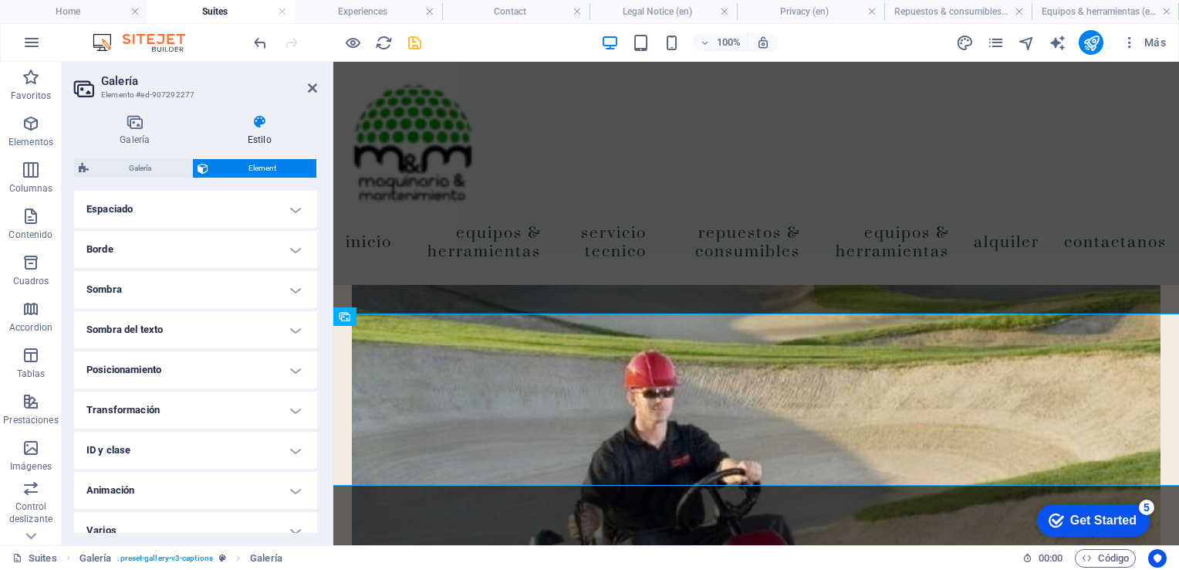
scroll to position [322, 0]
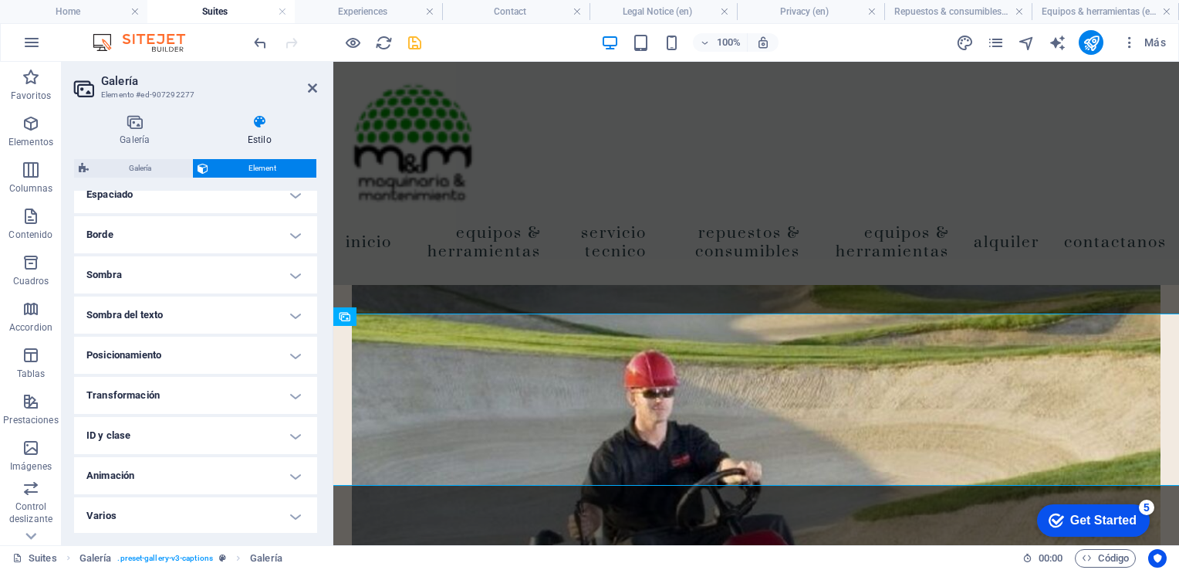
click at [282, 468] on h4 "Animación" at bounding box center [195, 475] width 243 height 37
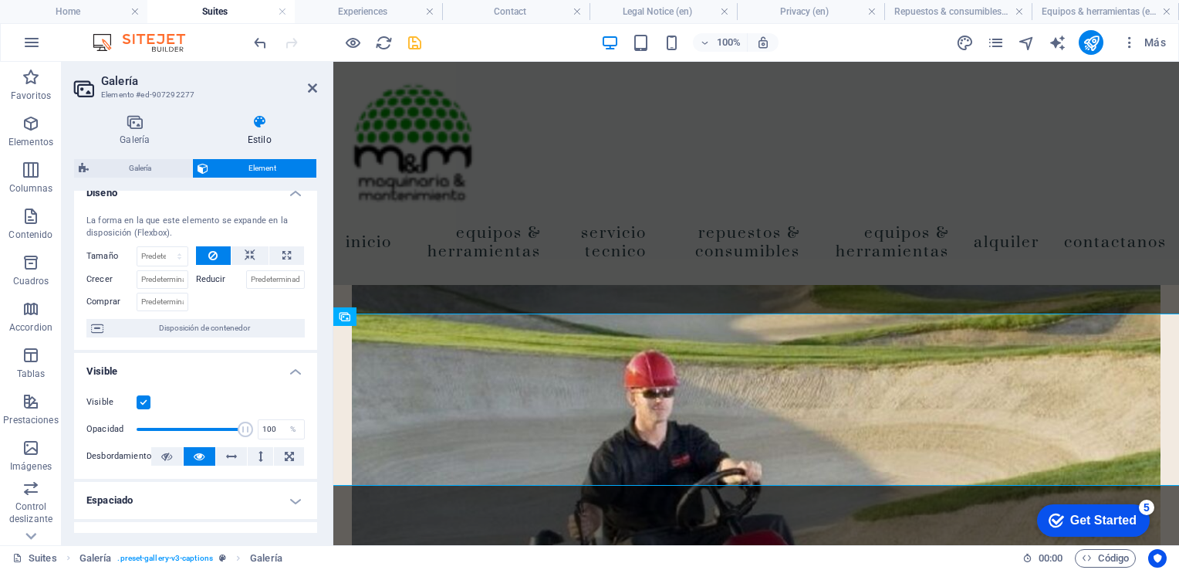
scroll to position [0, 0]
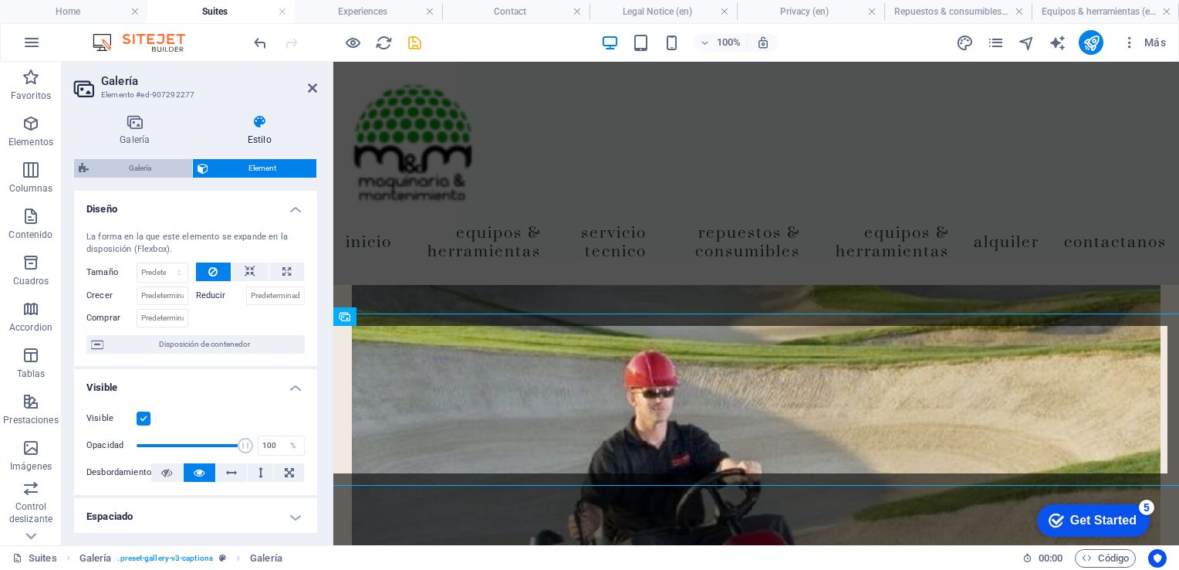
click at [133, 174] on span "Galería" at bounding box center [140, 168] width 94 height 19
select select "rem"
select select "preset-gallery-v3-captions"
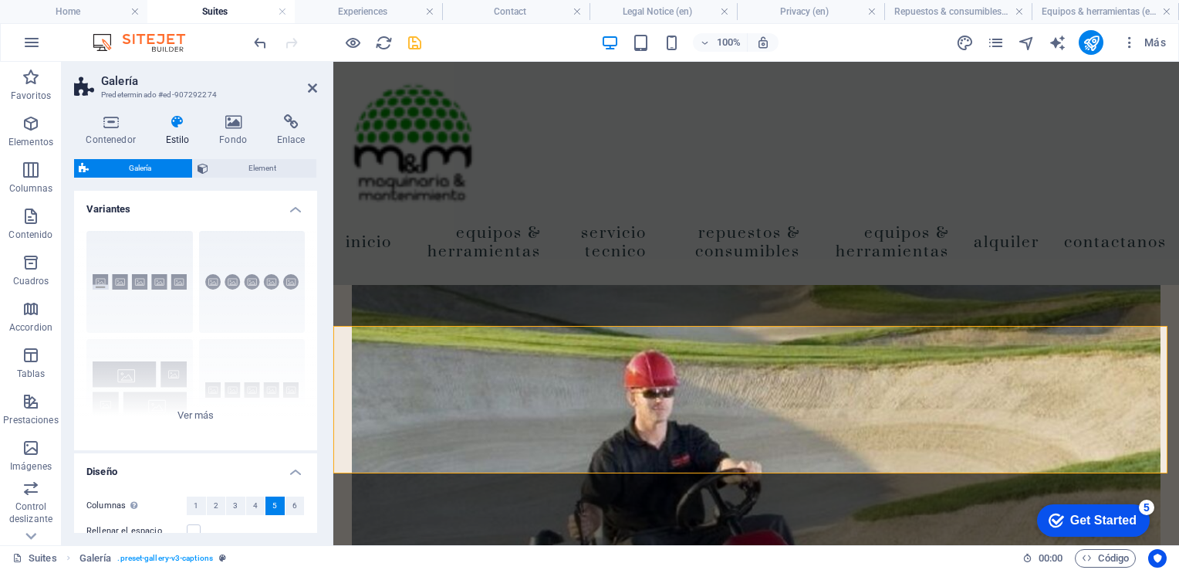
drag, startPoint x: 313, startPoint y: 259, endPoint x: 318, endPoint y: 342, distance: 82.7
click at [318, 342] on div "Contenedor Estilo Fondo Enlace Tamaño Altura Predeterminado px rem % vh vw Alto…" at bounding box center [196, 323] width 268 height 443
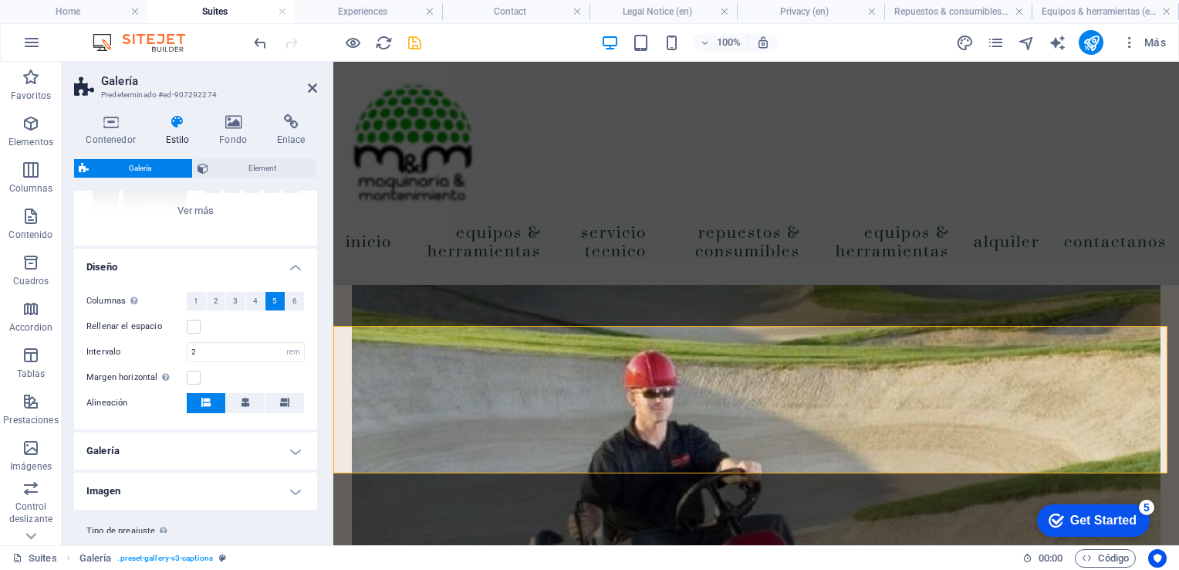
scroll to position [209, 0]
click at [232, 131] on h4 "Fondo" at bounding box center [237, 130] width 58 height 32
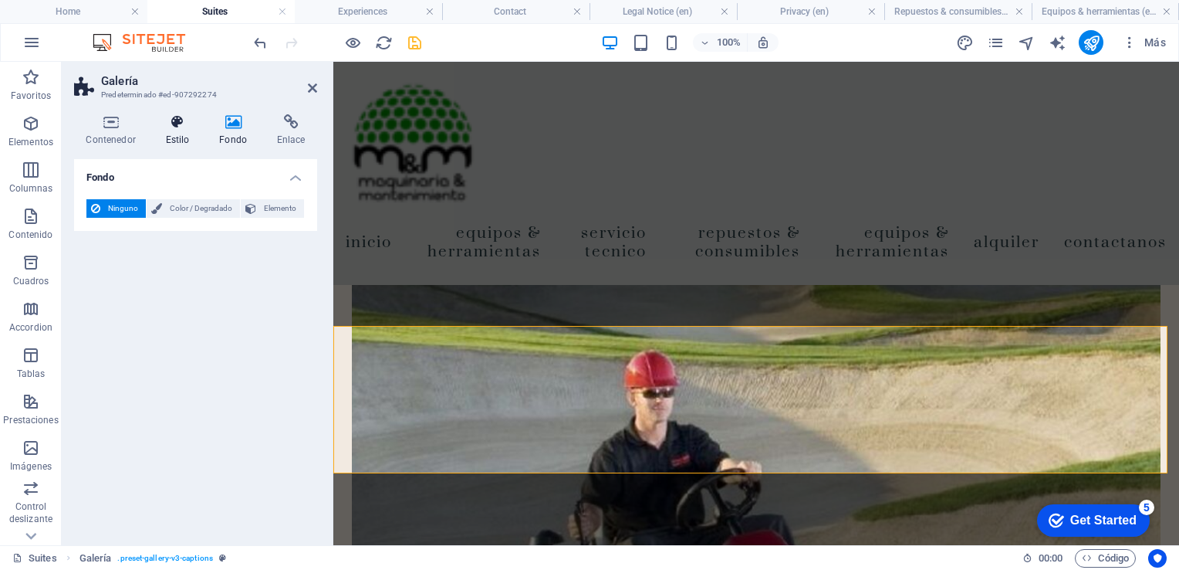
click at [185, 132] on h4 "Estilo" at bounding box center [181, 130] width 54 height 32
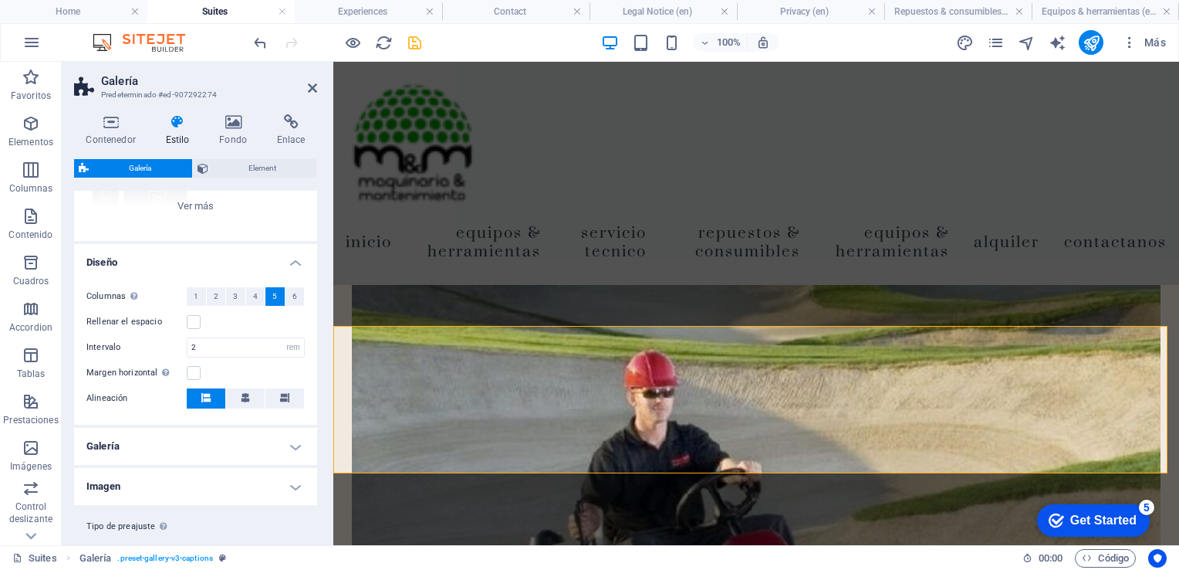
click at [313, 286] on div "Columnas Solo si "Estilo" se ha definido a "Predeterminado". 1 2 3 4 5 6 Rellen…" at bounding box center [195, 348] width 249 height 153
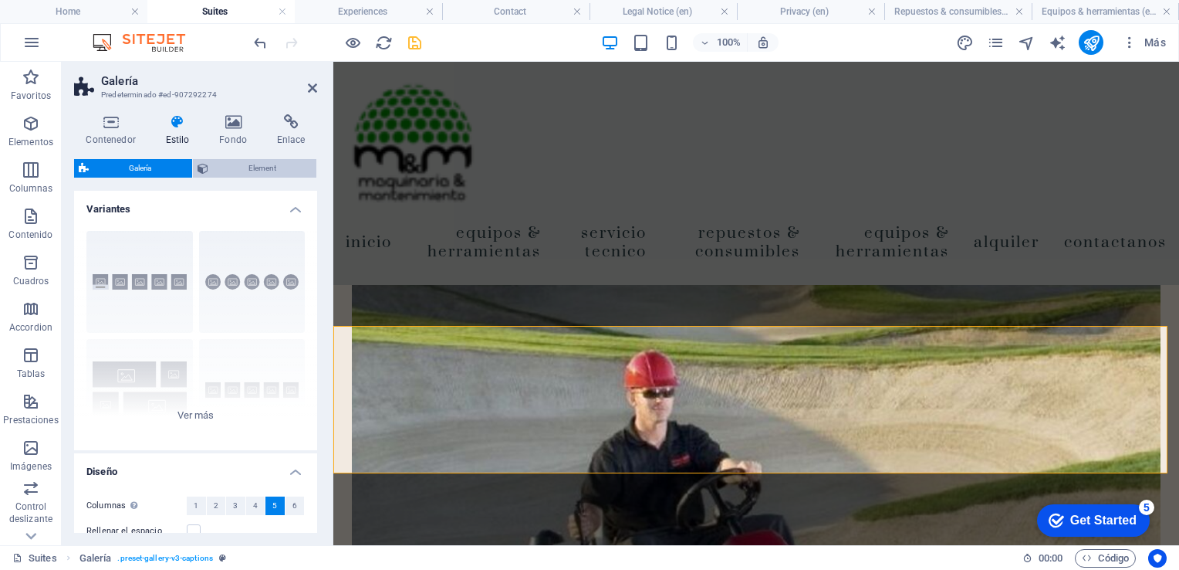
click at [252, 168] on span "Element" at bounding box center [263, 168] width 100 height 19
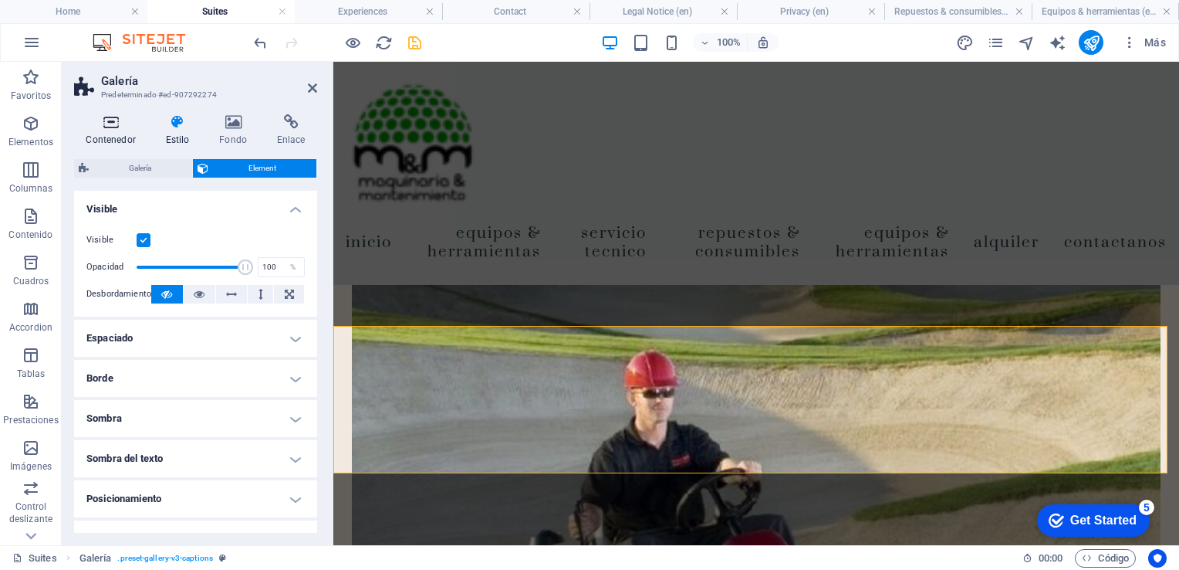
click at [120, 134] on h4 "Contenedor" at bounding box center [113, 130] width 79 height 32
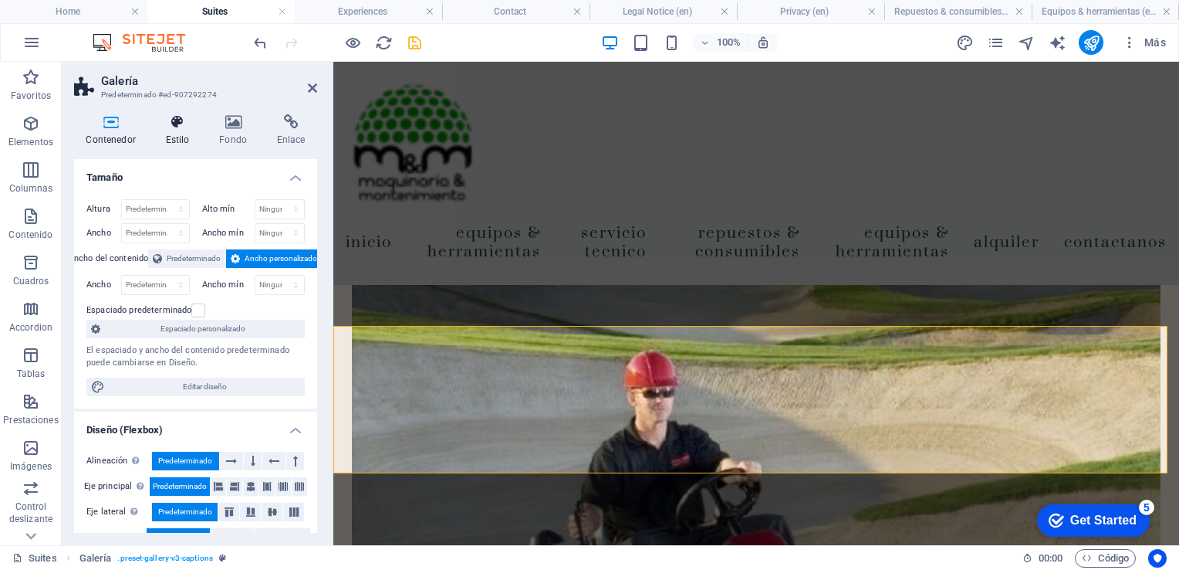
click at [179, 134] on h4 "Estilo" at bounding box center [181, 130] width 54 height 32
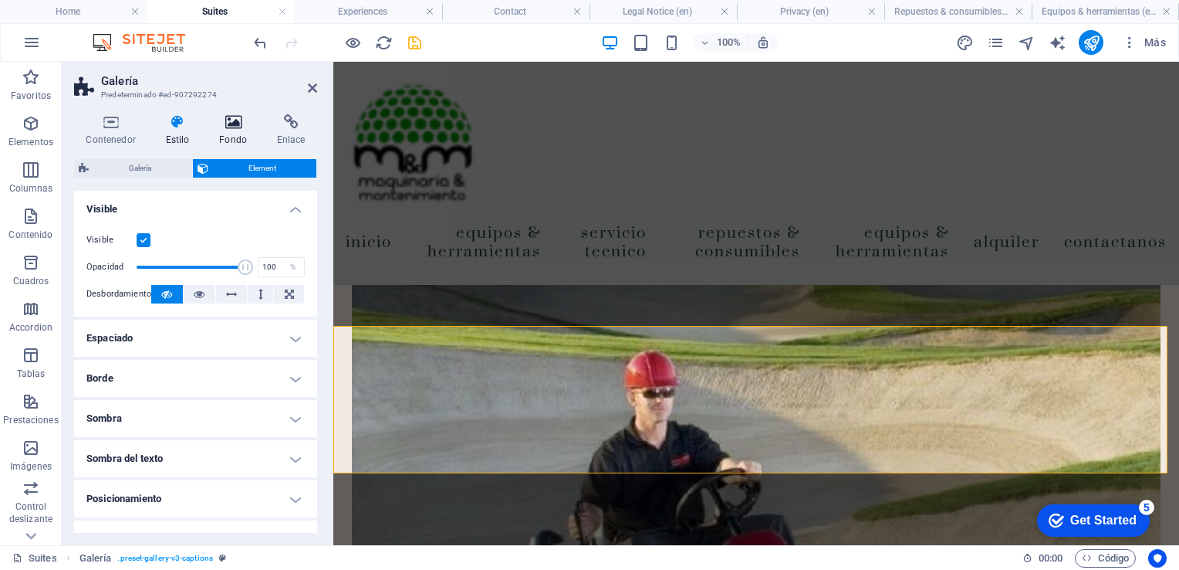
click at [249, 129] on icon at bounding box center [234, 121] width 52 height 15
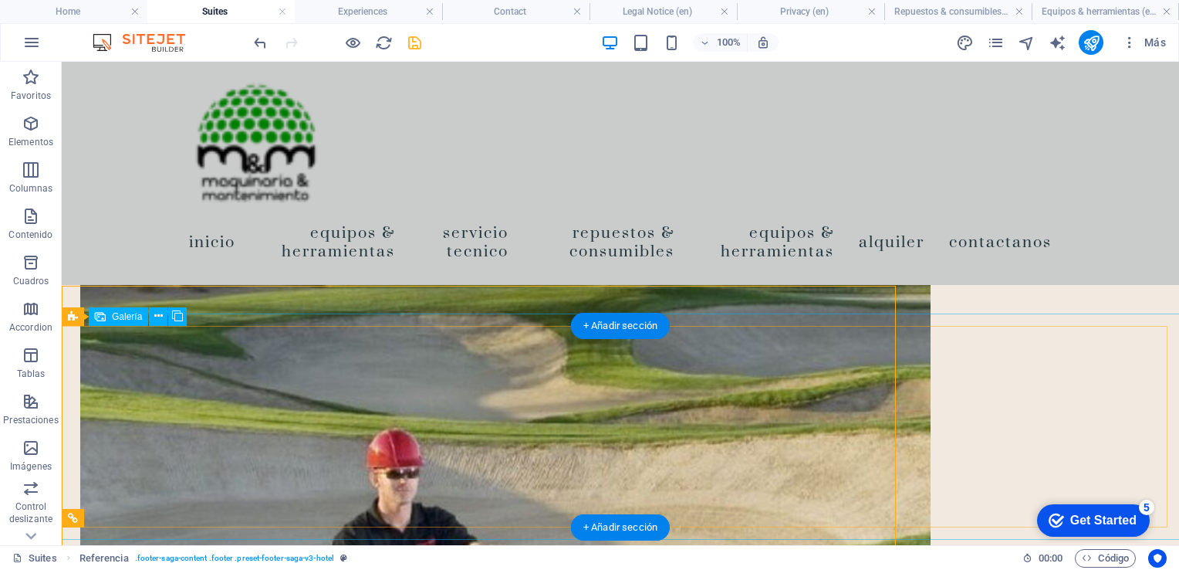
scroll to position [2809, 0]
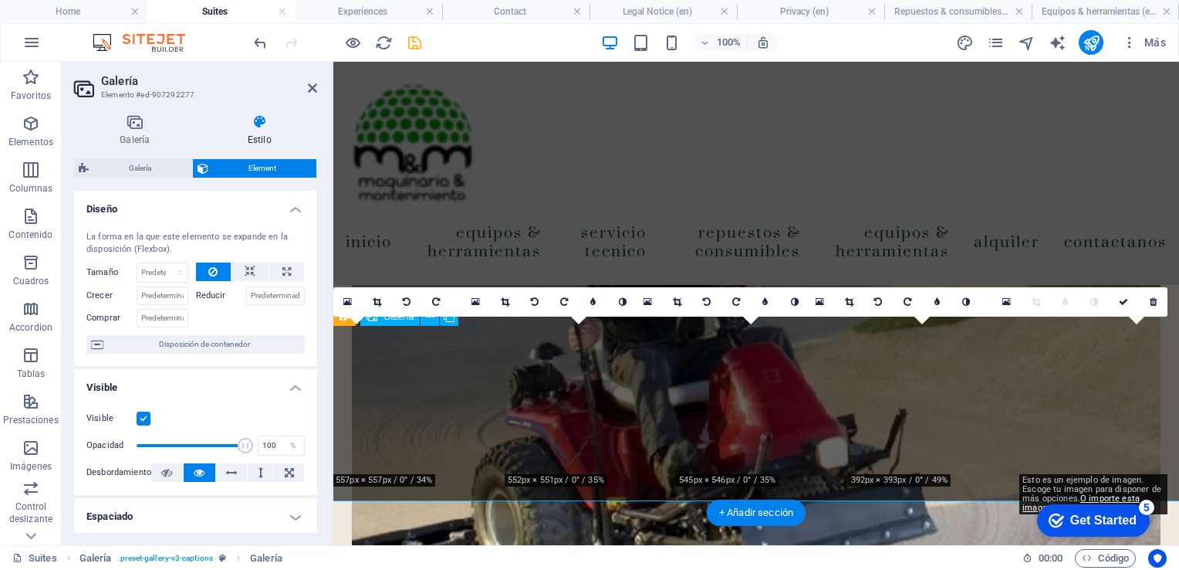
scroll to position [2622, 0]
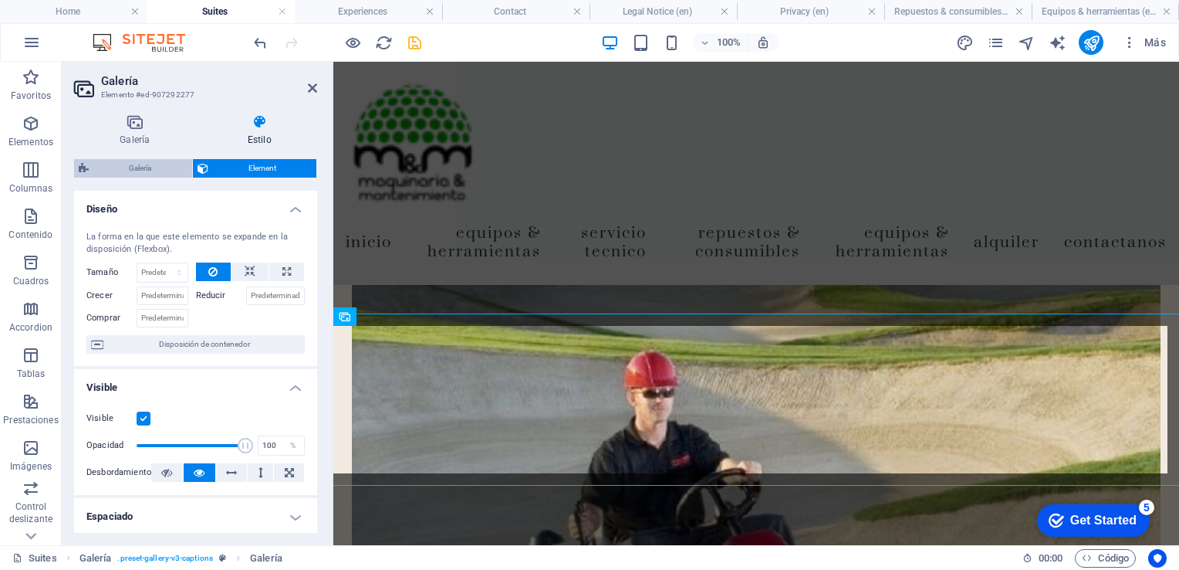
click at [142, 164] on span "Galería" at bounding box center [140, 168] width 94 height 19
select select "rem"
select select "preset-gallery-v3-captions"
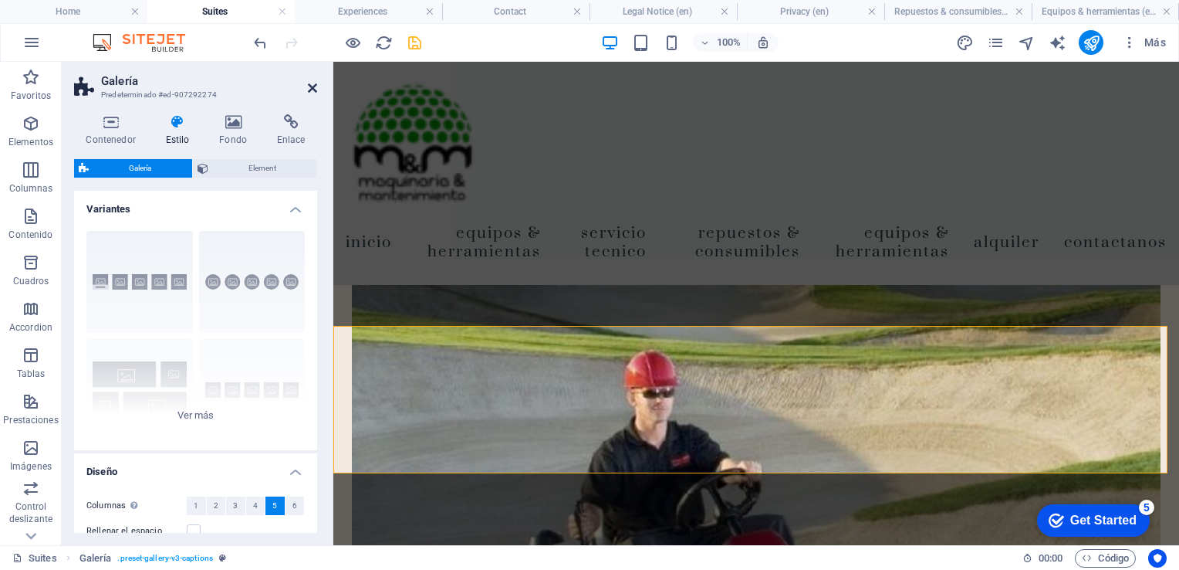
click at [313, 88] on icon at bounding box center [312, 88] width 9 height 12
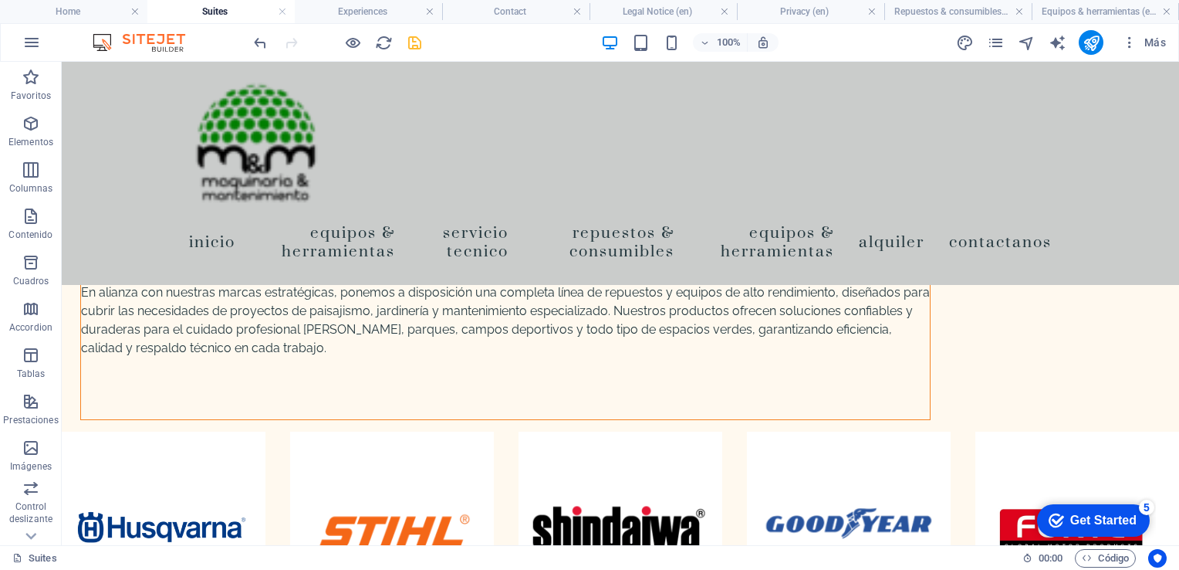
scroll to position [1873, 0]
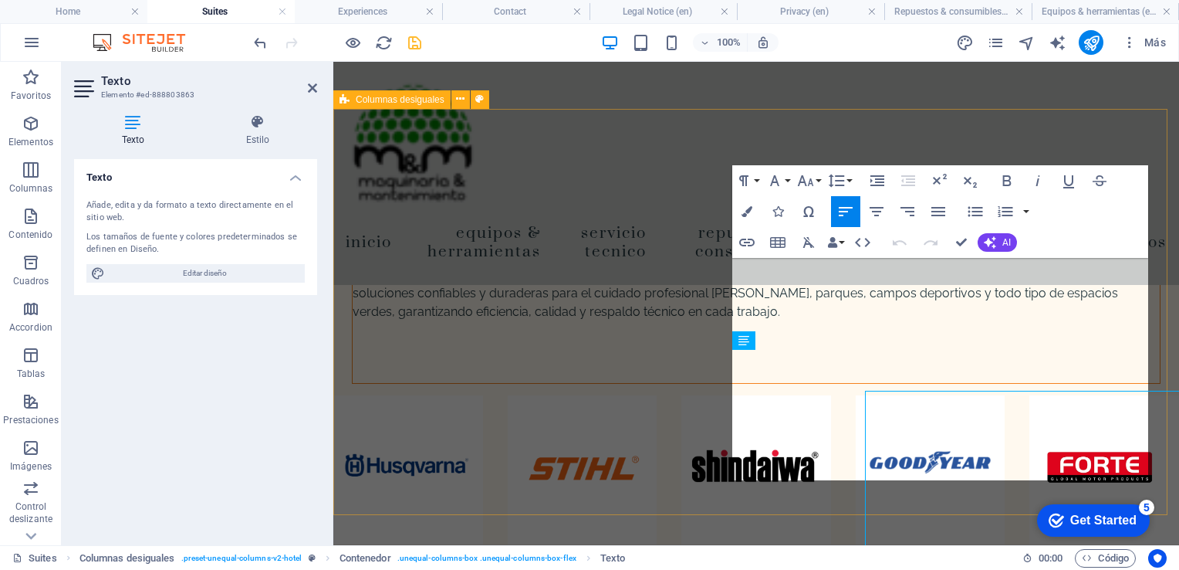
scroll to position [1794, 0]
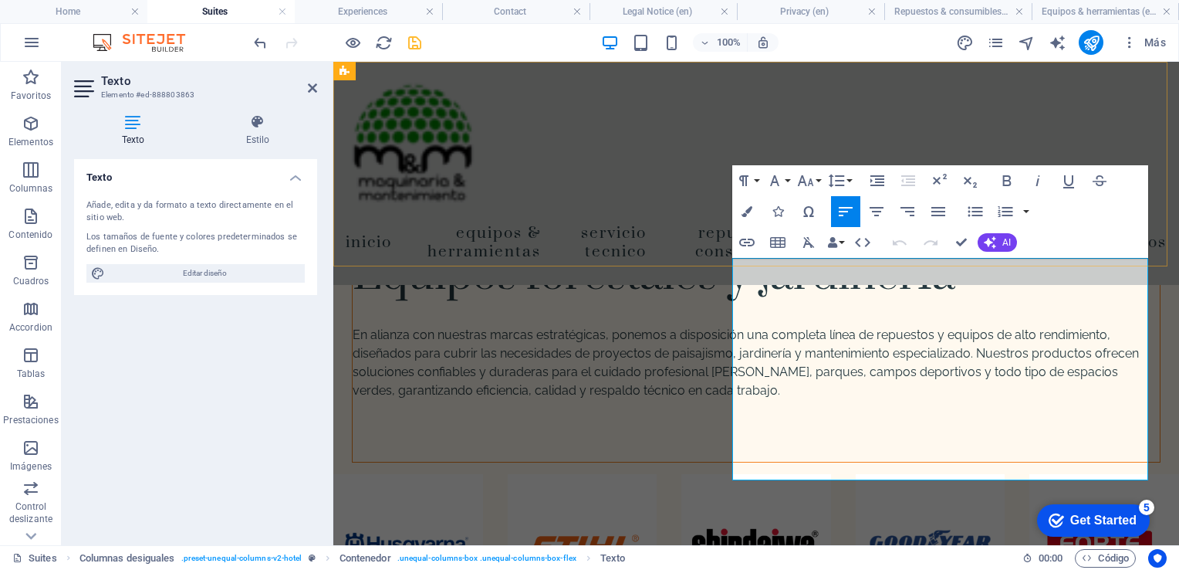
drag, startPoint x: 908, startPoint y: 472, endPoint x: 707, endPoint y: 260, distance: 292.0
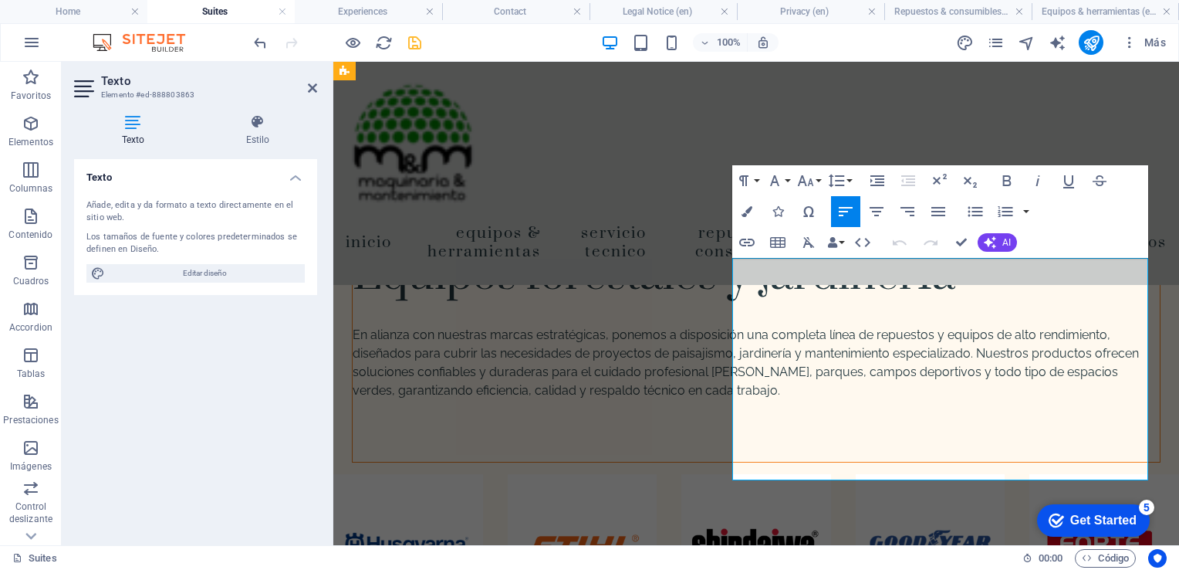
copy div "Nuestros lubricantes están desarrollados con tecnología avanzada que garantiza …"
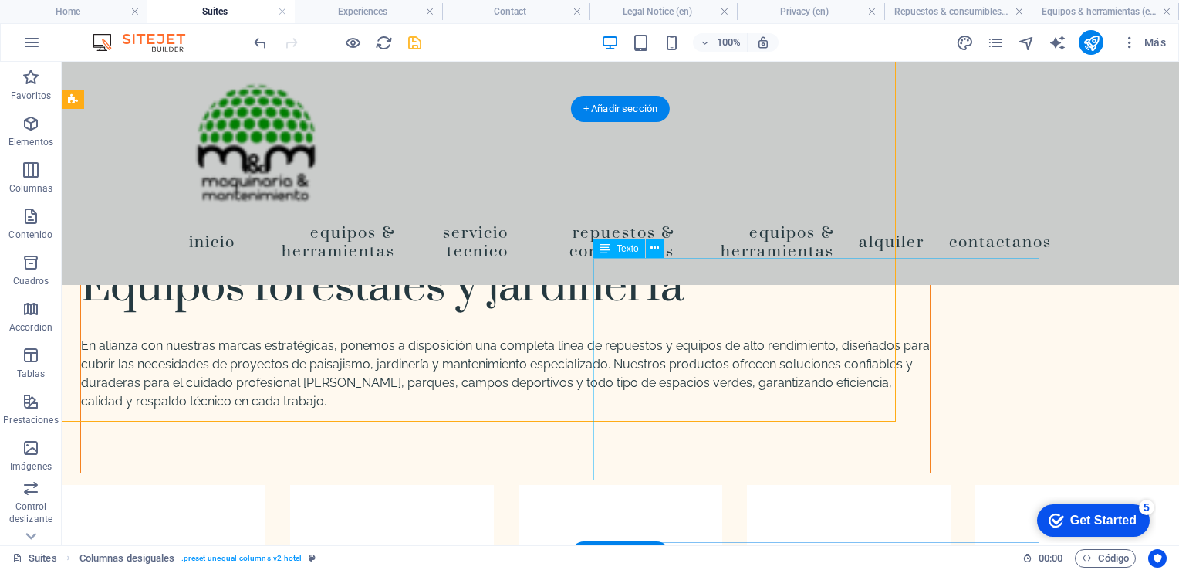
scroll to position [1927, 0]
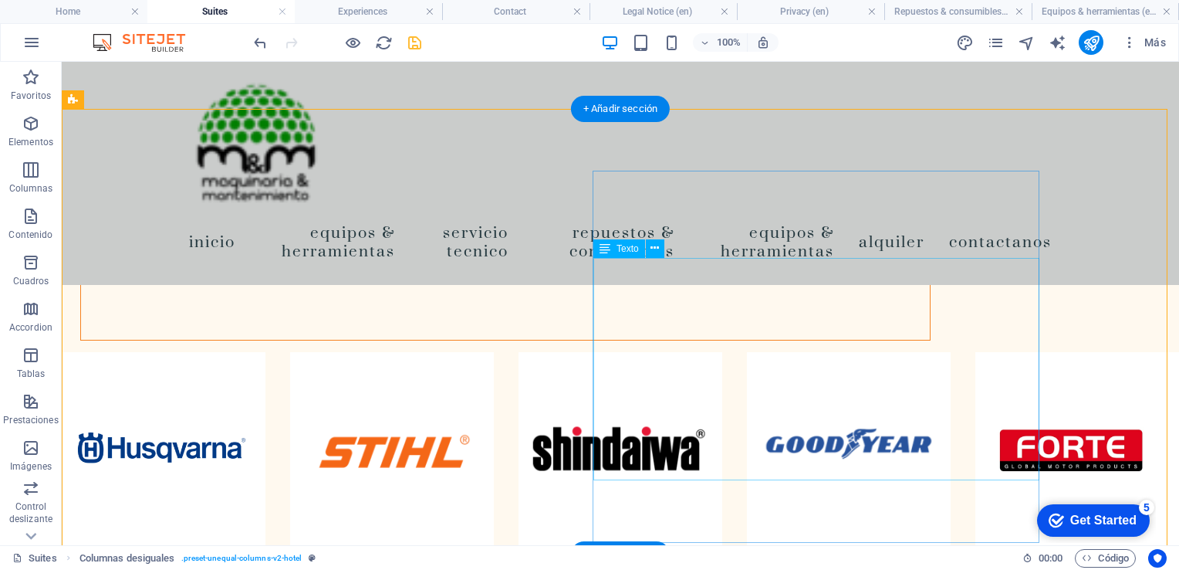
drag, startPoint x: 435, startPoint y: 327, endPoint x: 1166, endPoint y: 336, distance: 730.9
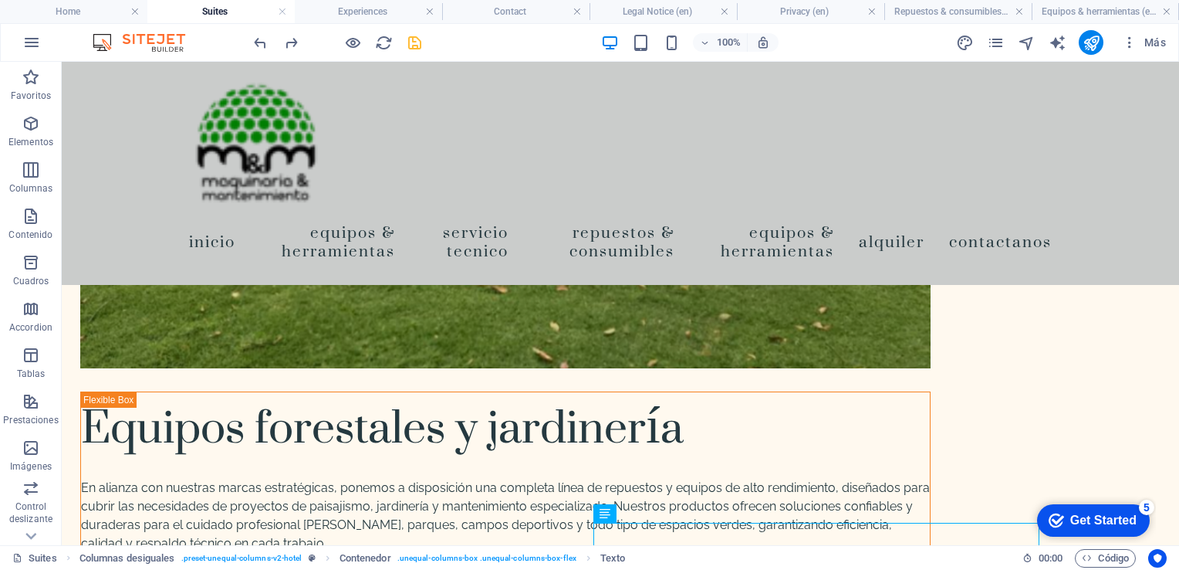
scroll to position [1678, 0]
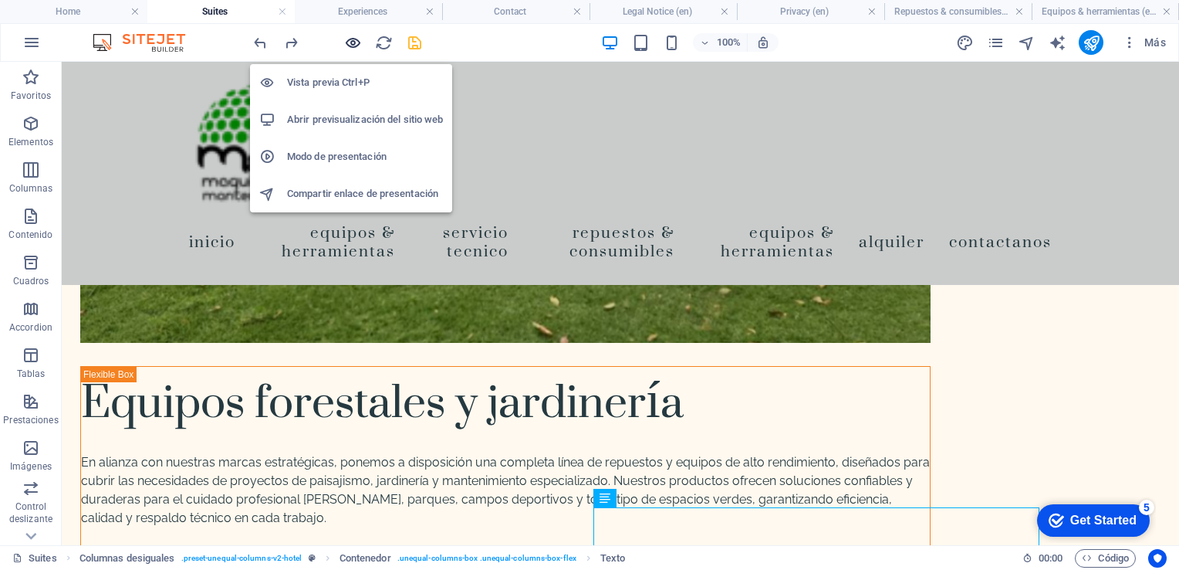
click at [358, 42] on icon "button" at bounding box center [353, 43] width 18 height 18
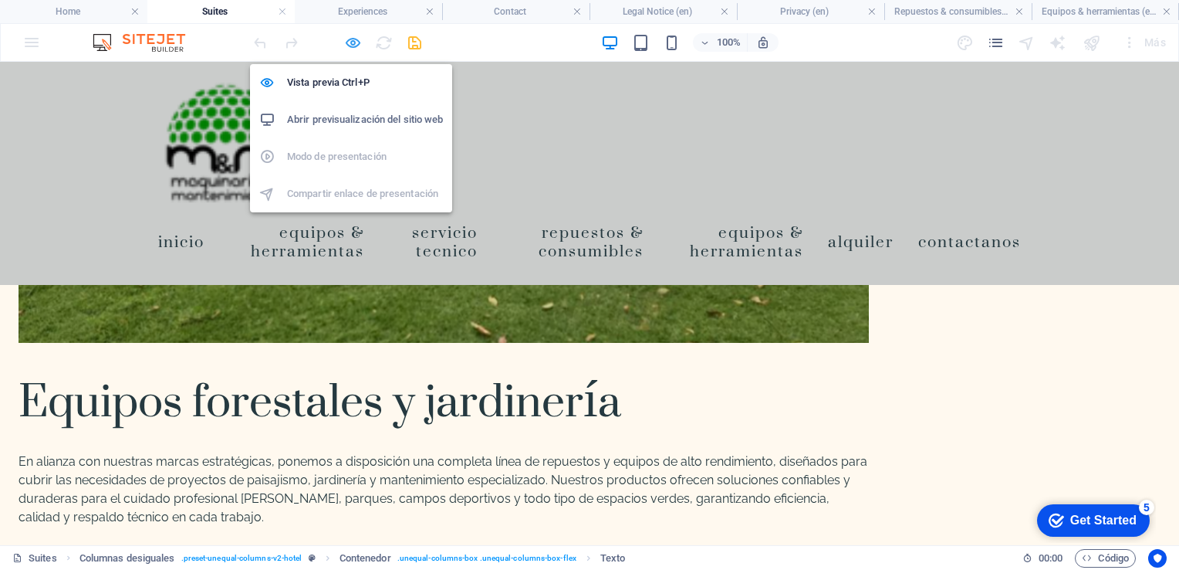
scroll to position [1689, 0]
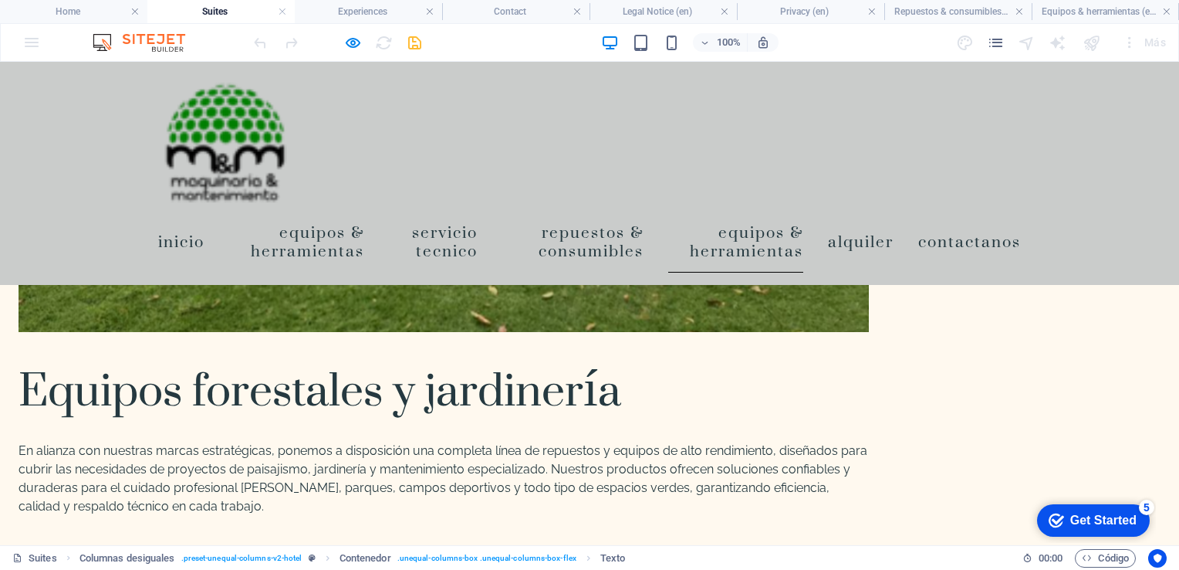
click at [803, 238] on link "Equipos & Herramientas" at bounding box center [735, 242] width 135 height 62
click at [477, 233] on link "Servicio Tecnico" at bounding box center [433, 242] width 88 height 62
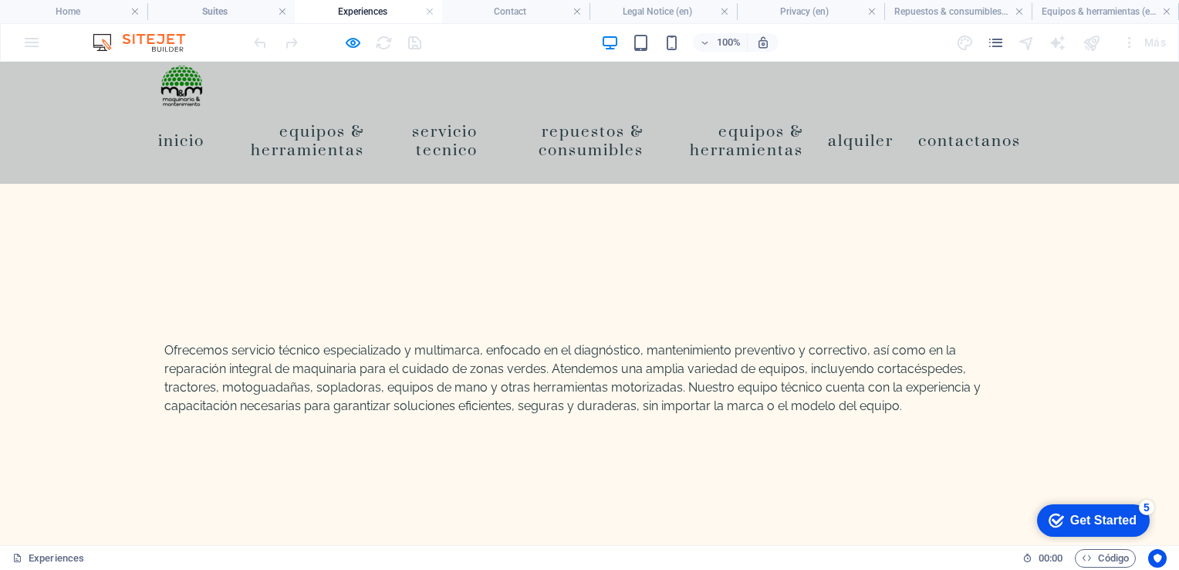
scroll to position [0, 0]
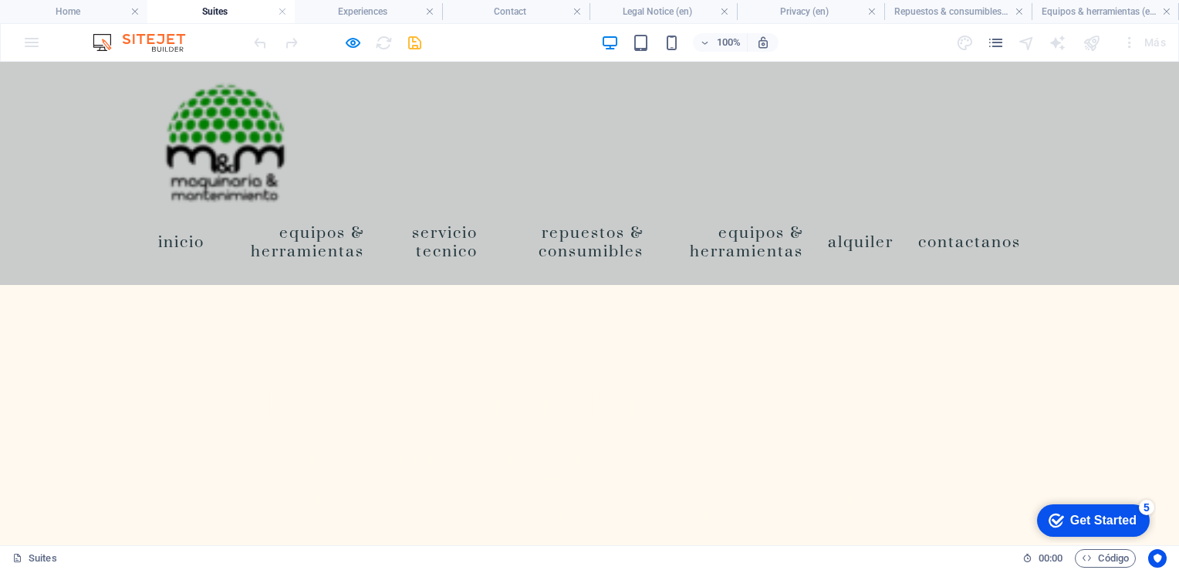
scroll to position [734, 0]
click at [803, 233] on link "Equipos & Herramientas" at bounding box center [735, 242] width 135 height 62
click at [736, 209] on div "Inicio Equipos & Herramientas Servicio Tecnico Repuestos & Consumibles Equipos …" at bounding box center [589, 173] width 1179 height 223
click at [894, 237] on link "Alquiler" at bounding box center [861, 241] width 66 height 43
click at [1021, 235] on link "Contactanos" at bounding box center [969, 241] width 103 height 43
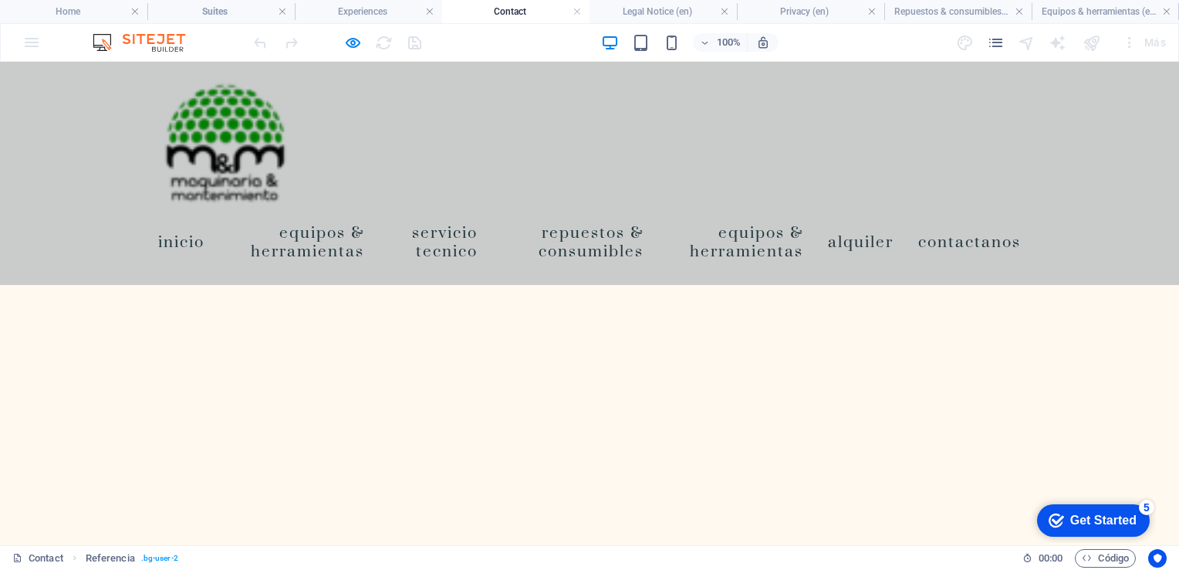
scroll to position [290, 0]
click at [184, 230] on link "Inicio" at bounding box center [181, 241] width 46 height 43
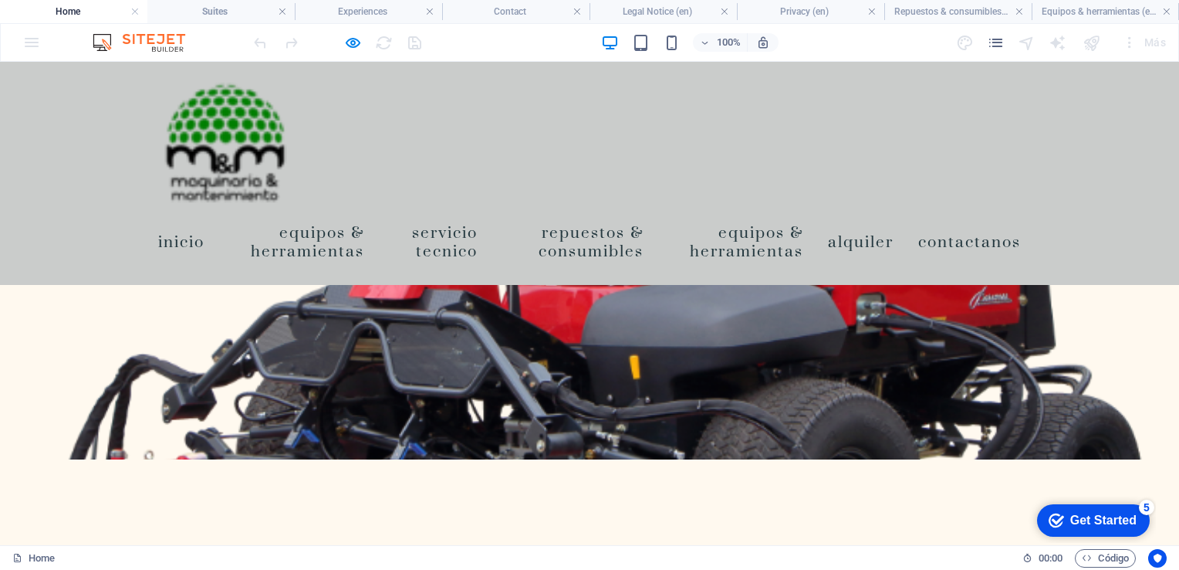
scroll to position [1006, 0]
